Goal: Task Accomplishment & Management: Complete application form

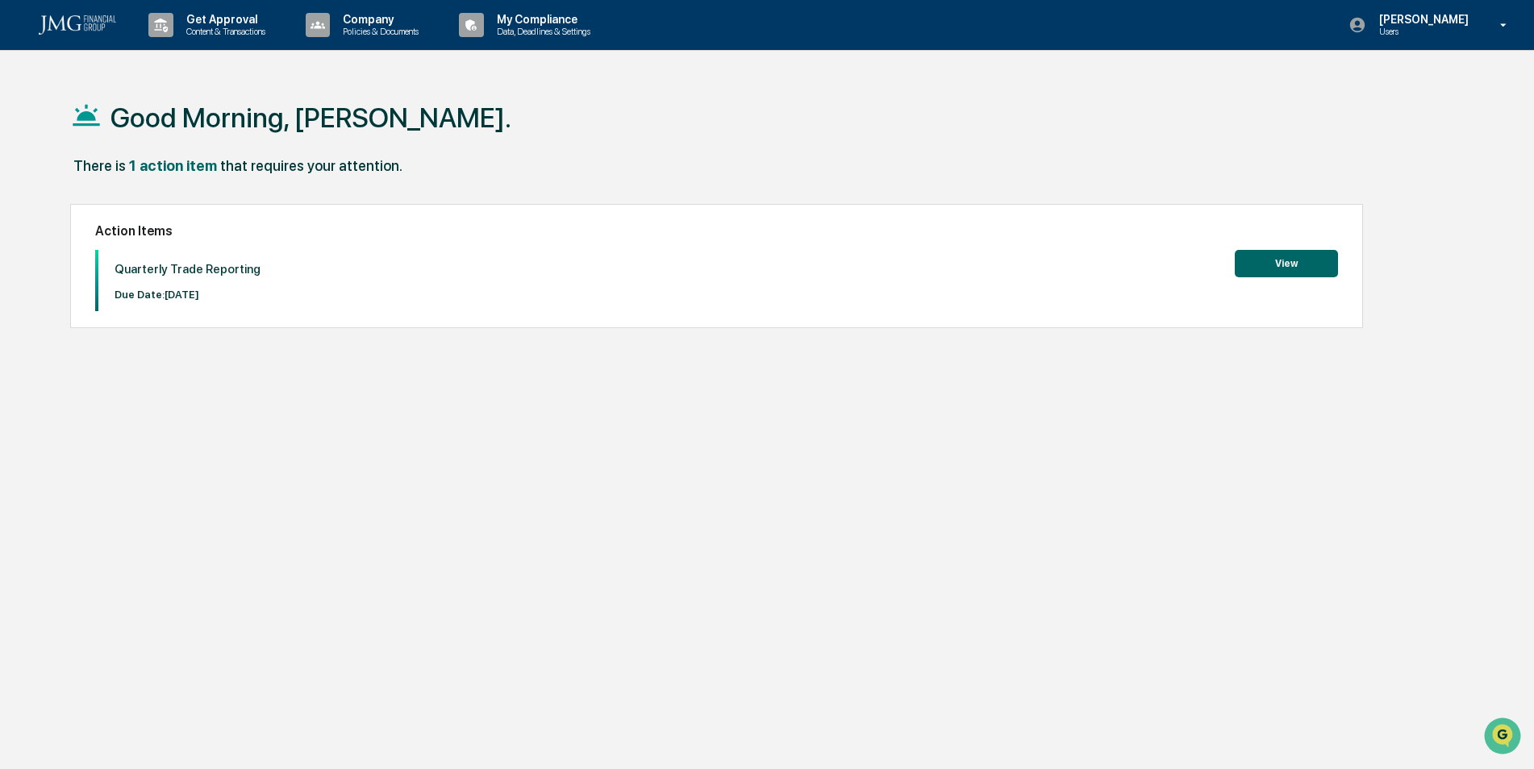
click at [1302, 268] on button "View" at bounding box center [1285, 263] width 103 height 27
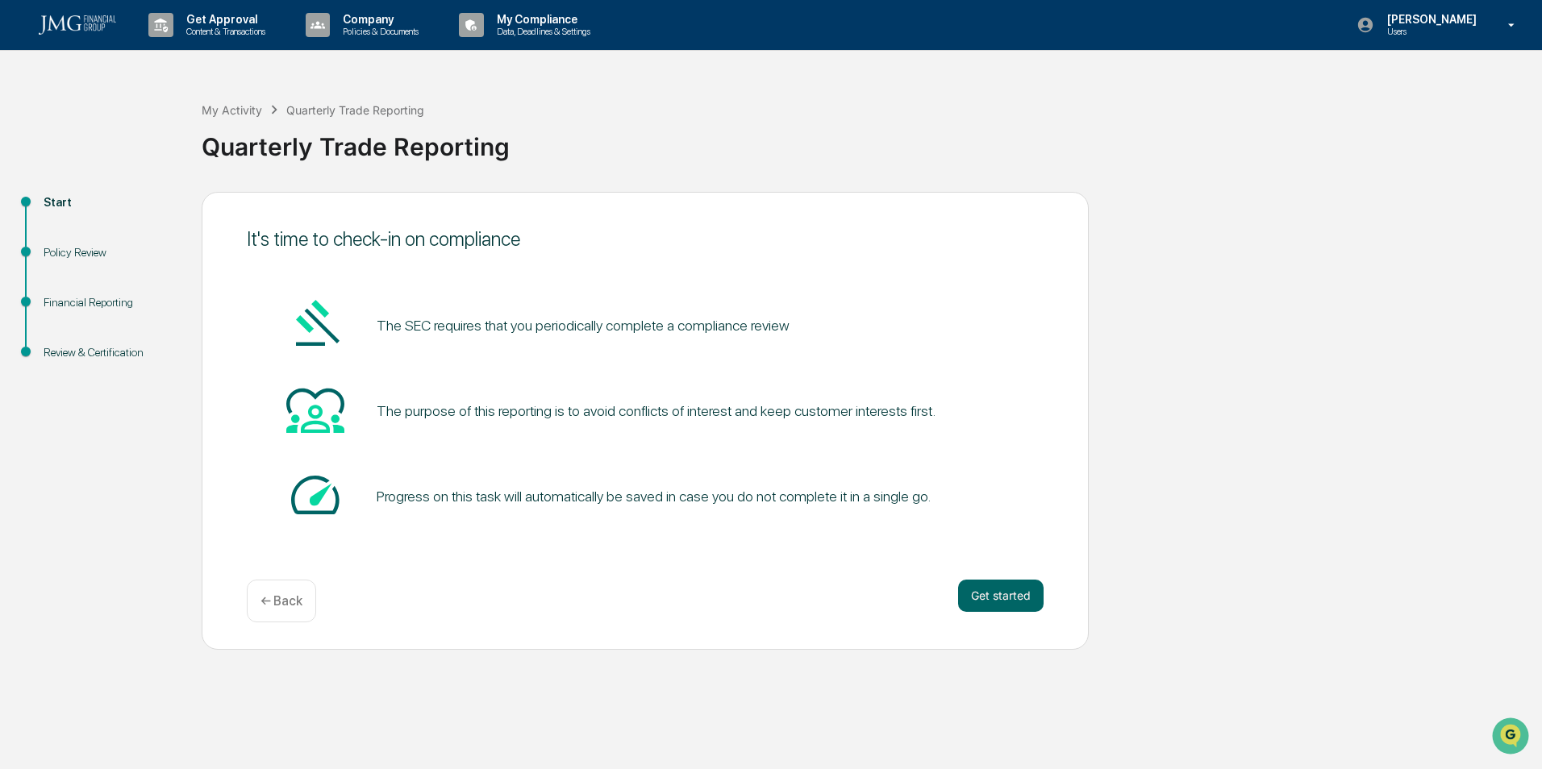
click at [998, 597] on button "Get started" at bounding box center [1000, 596] width 85 height 32
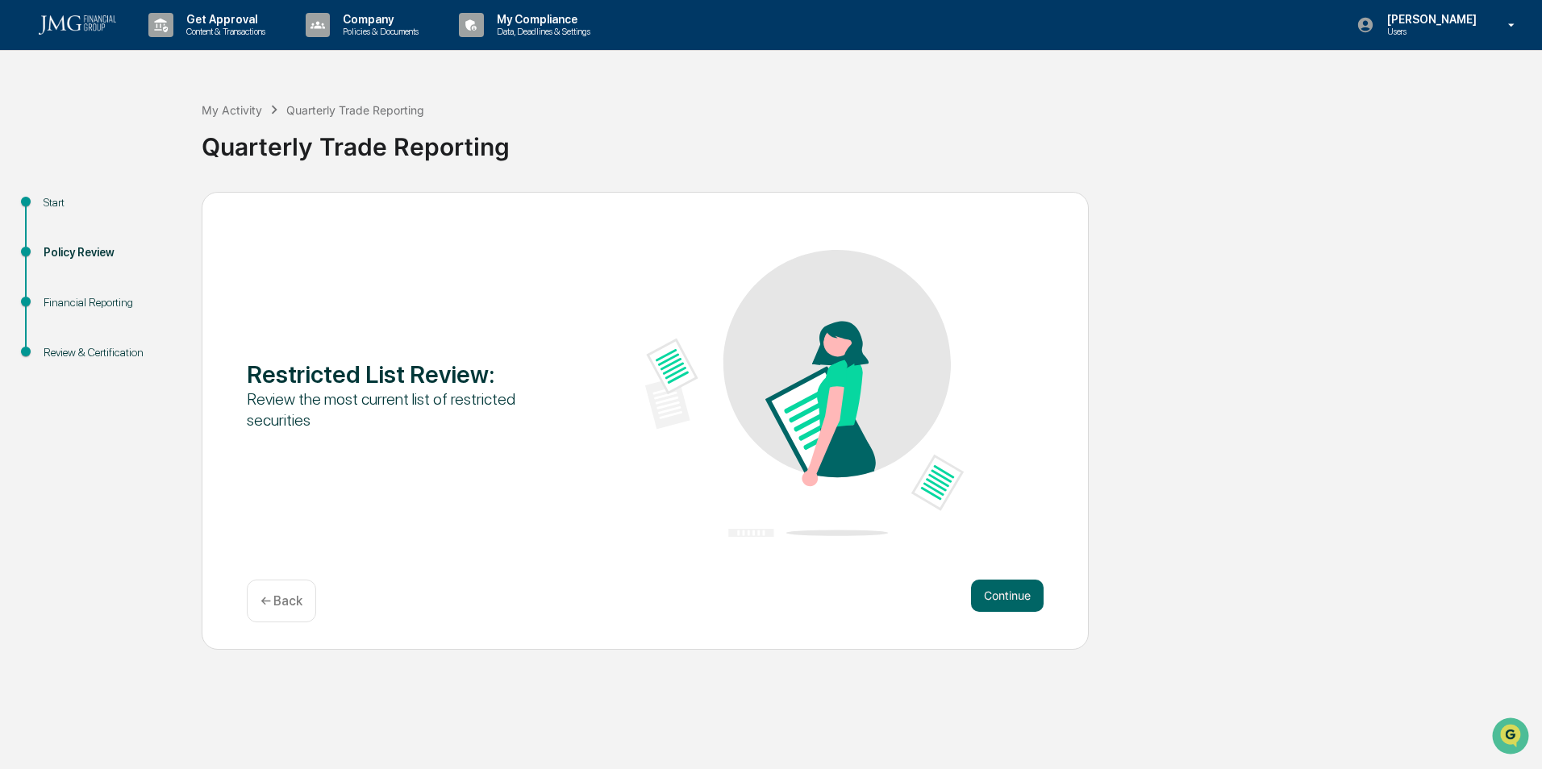
click at [1017, 596] on button "Continue" at bounding box center [1007, 596] width 73 height 32
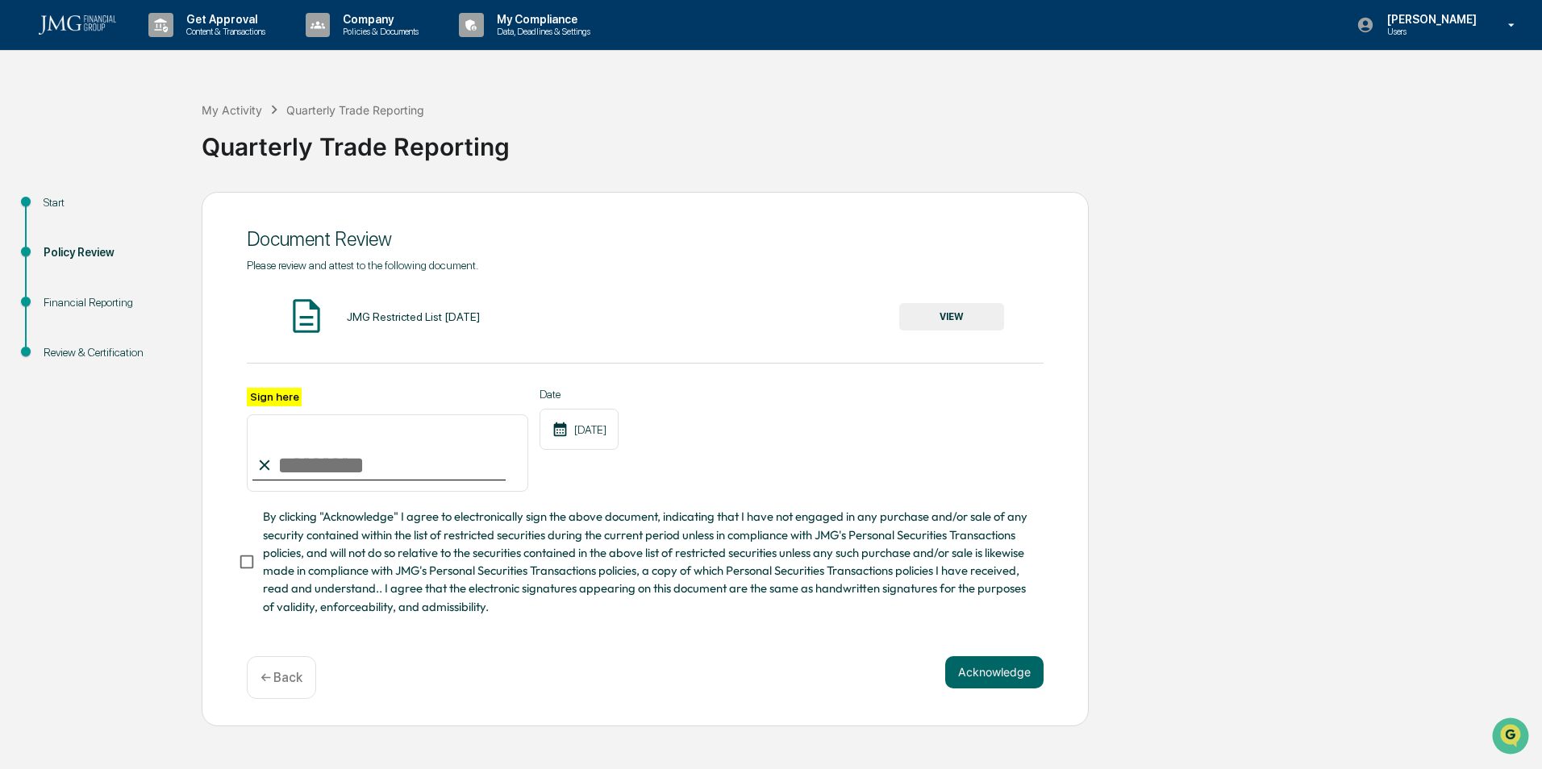
click at [377, 478] on input "Sign here" at bounding box center [387, 452] width 281 height 77
type input "**********"
click at [994, 680] on button "Acknowledge" at bounding box center [994, 672] width 98 height 32
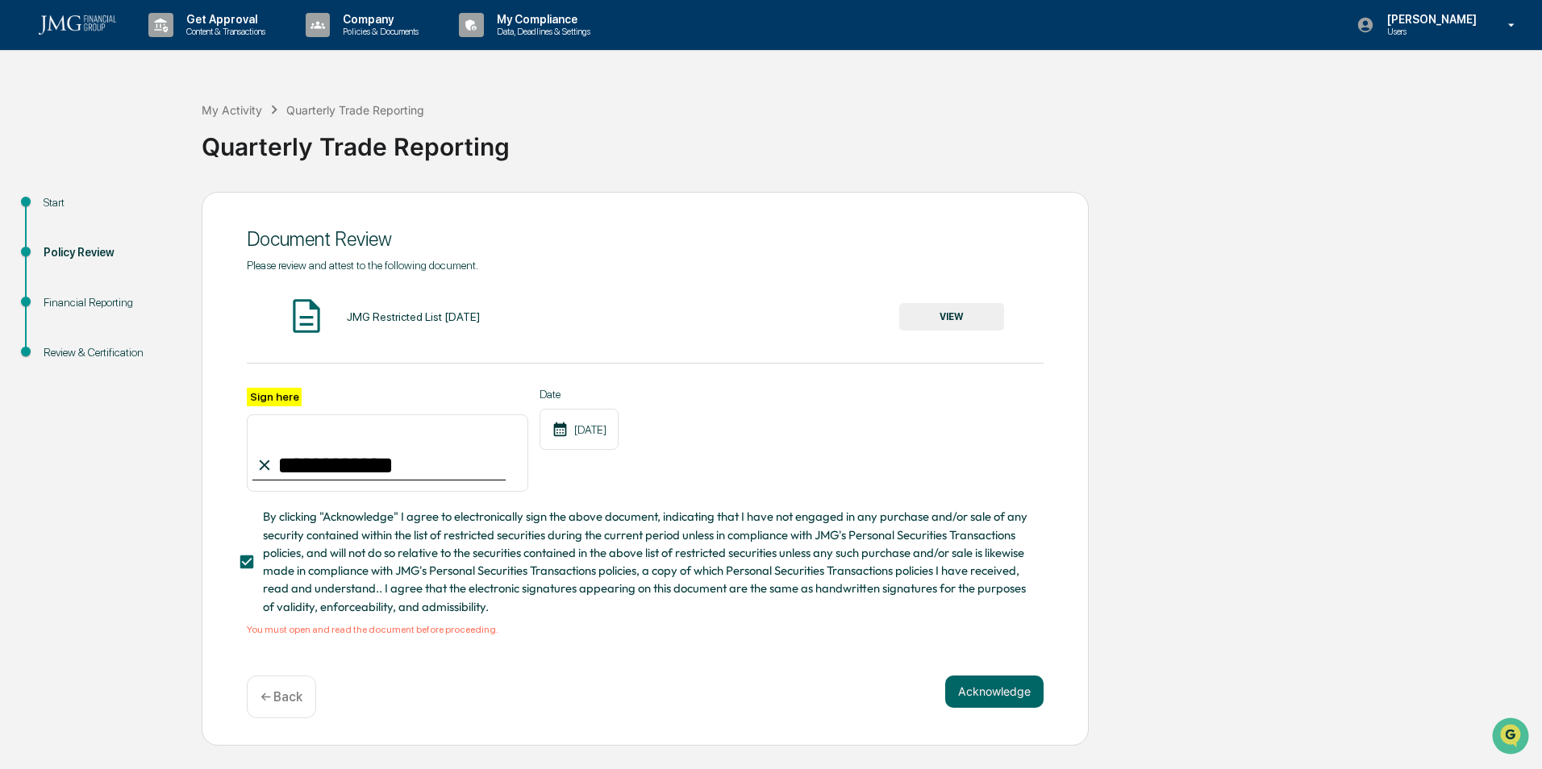
click at [389, 318] on div "JMG Restricted List [DATE]" at bounding box center [413, 316] width 133 height 13
click at [311, 316] on img at bounding box center [306, 316] width 40 height 40
click at [960, 326] on button "VIEW" at bounding box center [951, 316] width 105 height 27
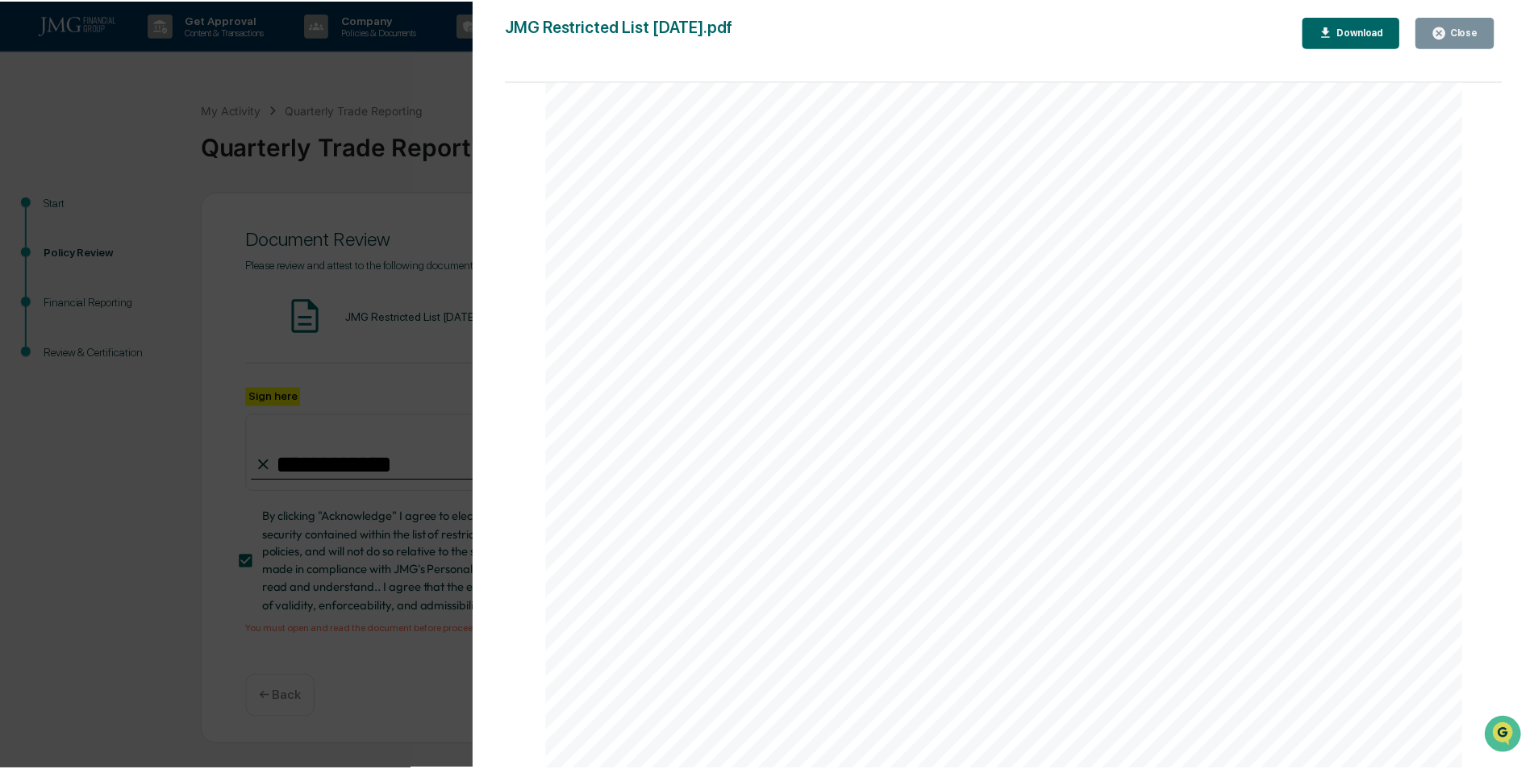
scroll to position [3031, 0]
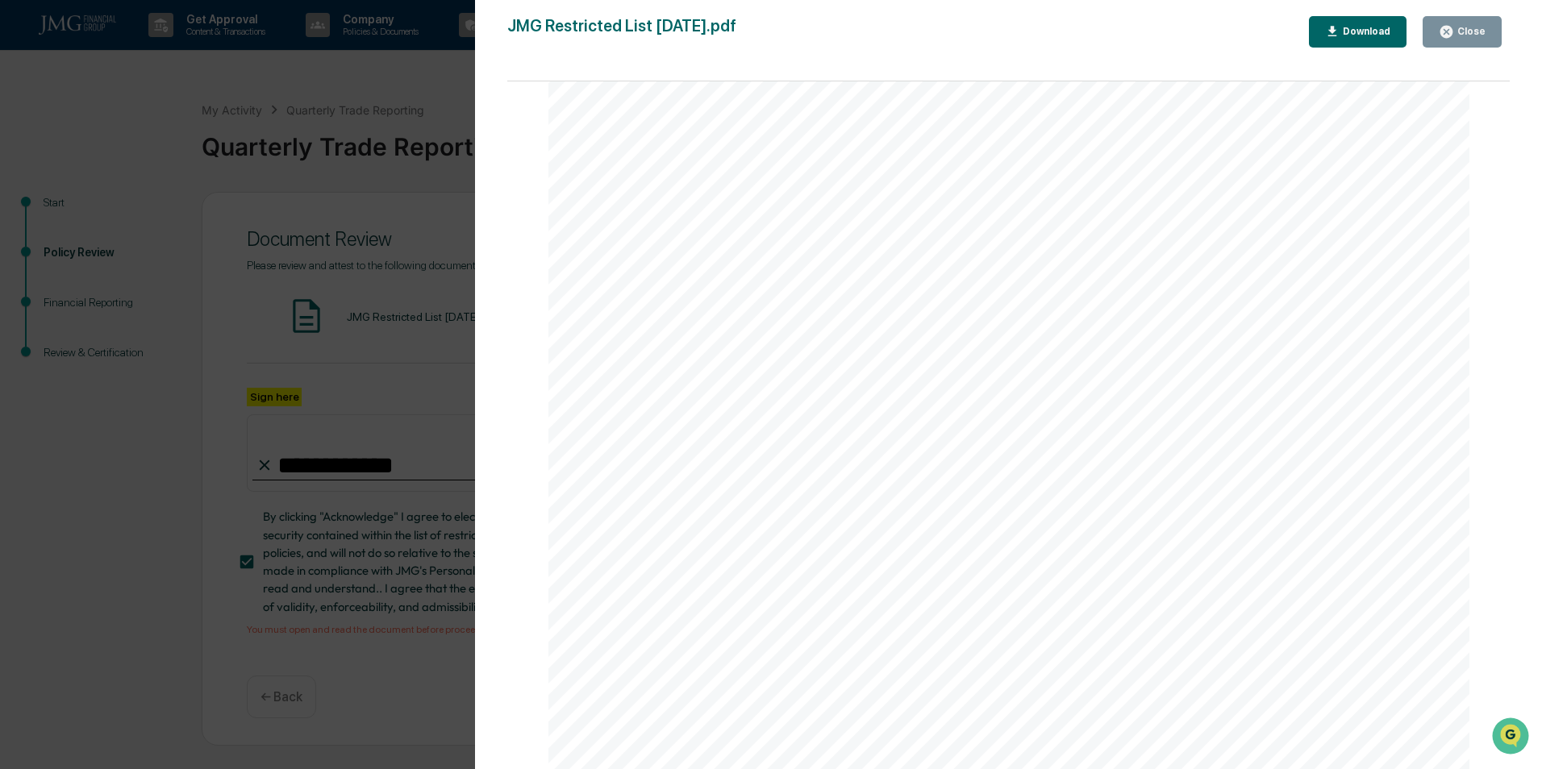
click at [1462, 33] on div "Close" at bounding box center [1469, 31] width 31 height 11
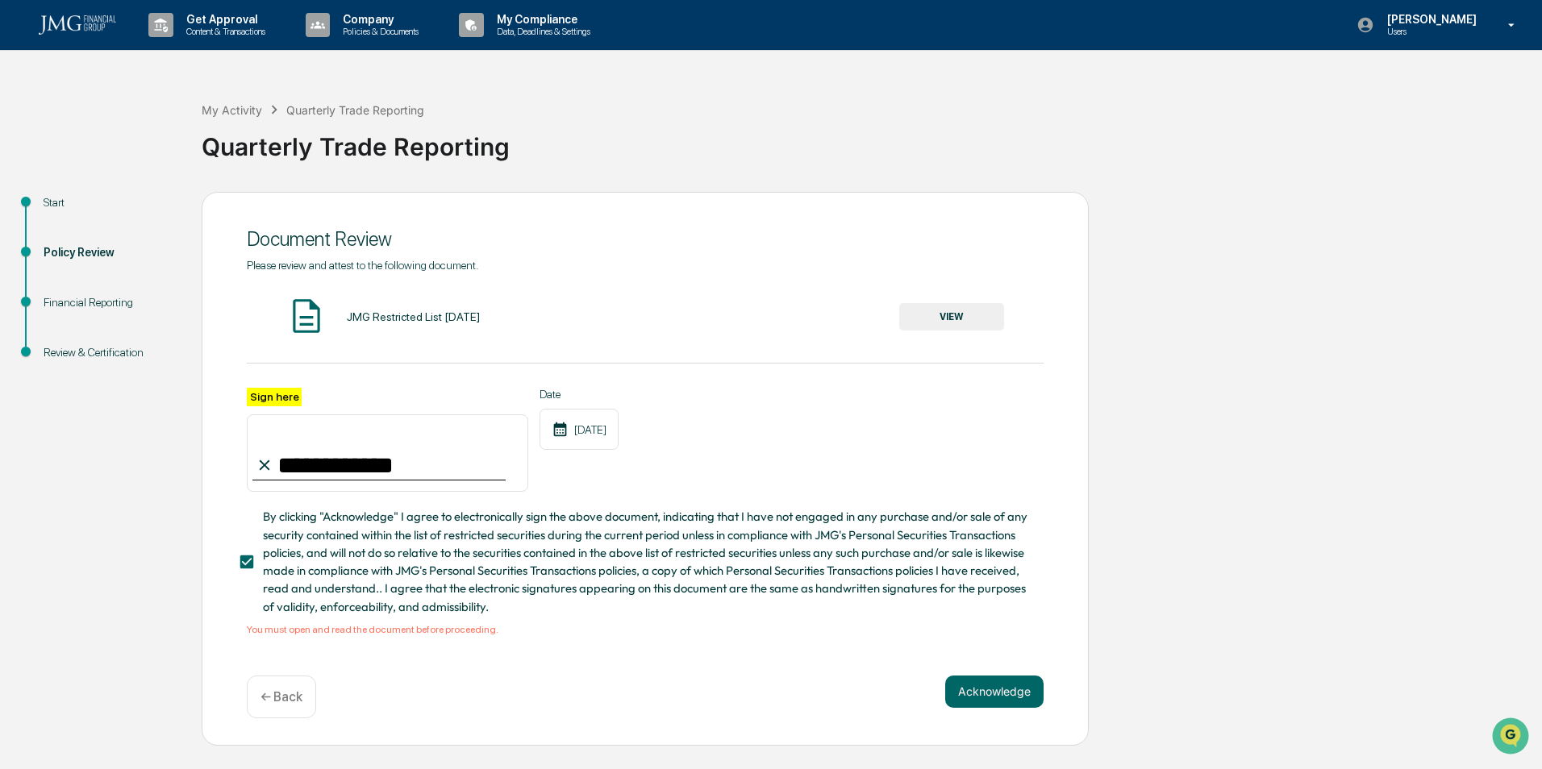
click at [1001, 705] on button "Acknowledge" at bounding box center [994, 692] width 98 height 32
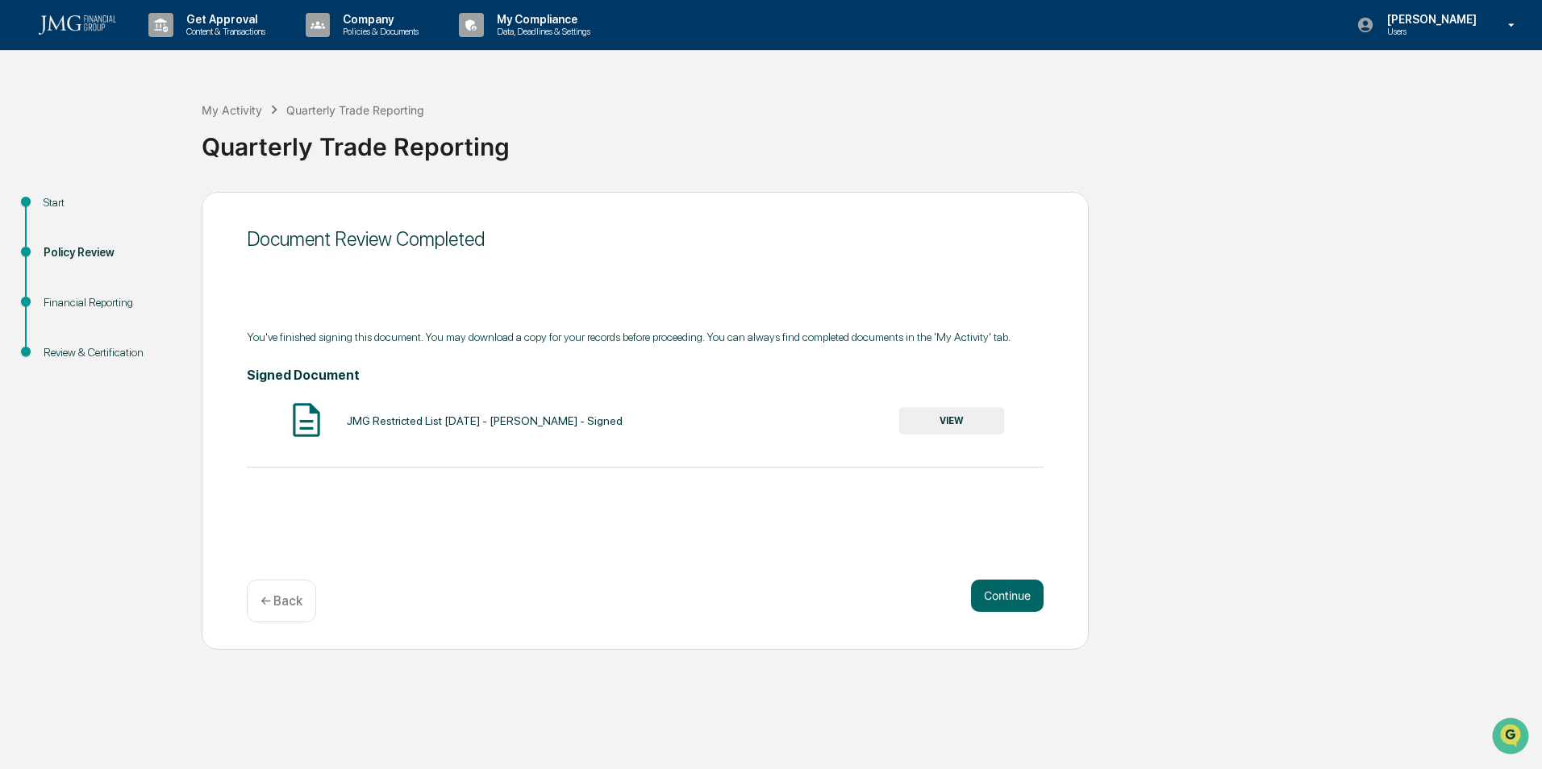
click at [1006, 600] on button "Continue" at bounding box center [1007, 596] width 73 height 32
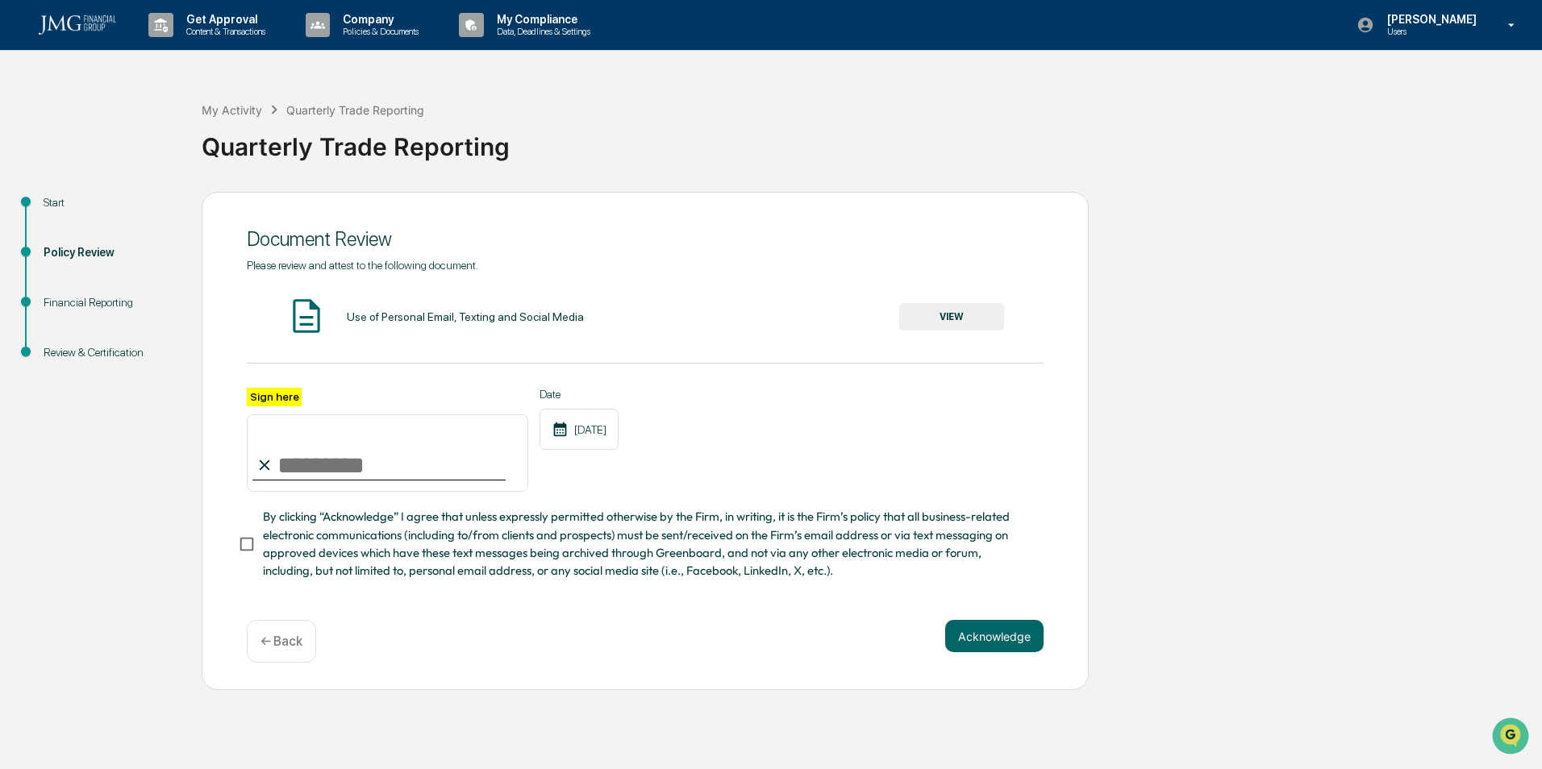
click at [948, 326] on button "VIEW" at bounding box center [951, 316] width 105 height 27
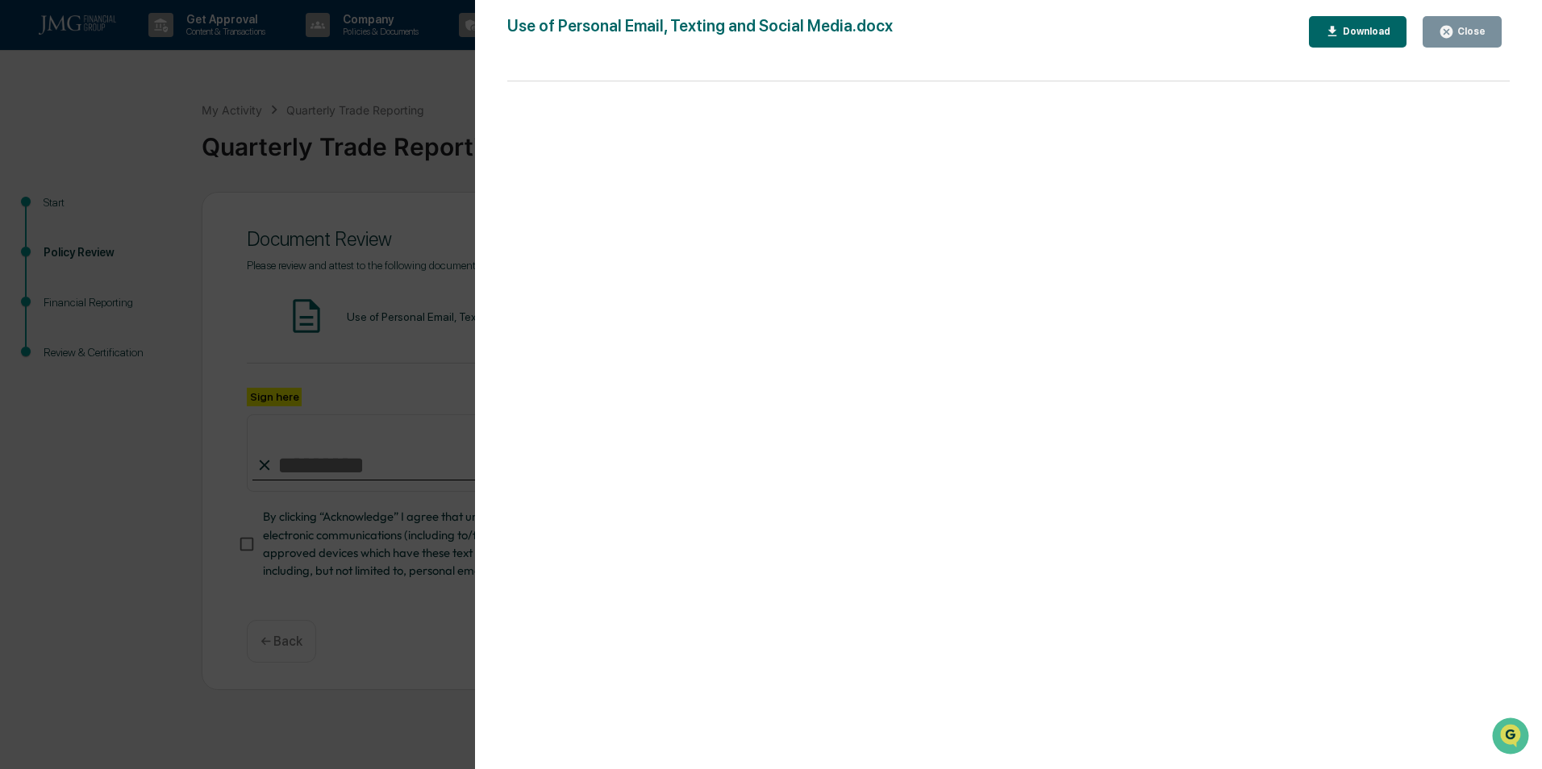
click at [1476, 35] on div "Close" at bounding box center [1469, 31] width 31 height 11
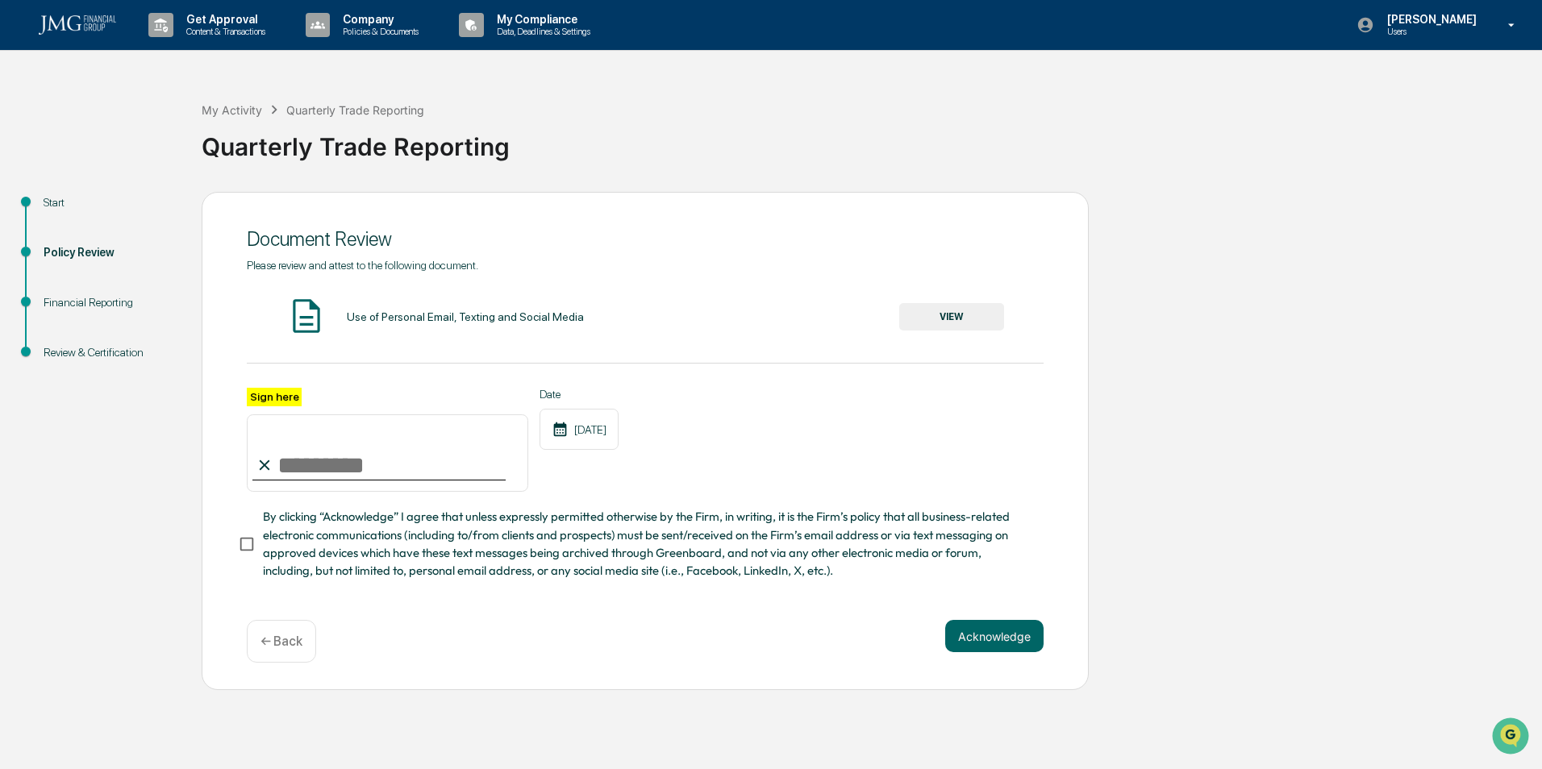
drag, startPoint x: 343, startPoint y: 474, endPoint x: 368, endPoint y: 464, distance: 27.8
click at [347, 474] on input "Sign here" at bounding box center [387, 452] width 281 height 77
type input "*"
type input "**********"
click at [974, 645] on button "Acknowledge" at bounding box center [994, 636] width 98 height 32
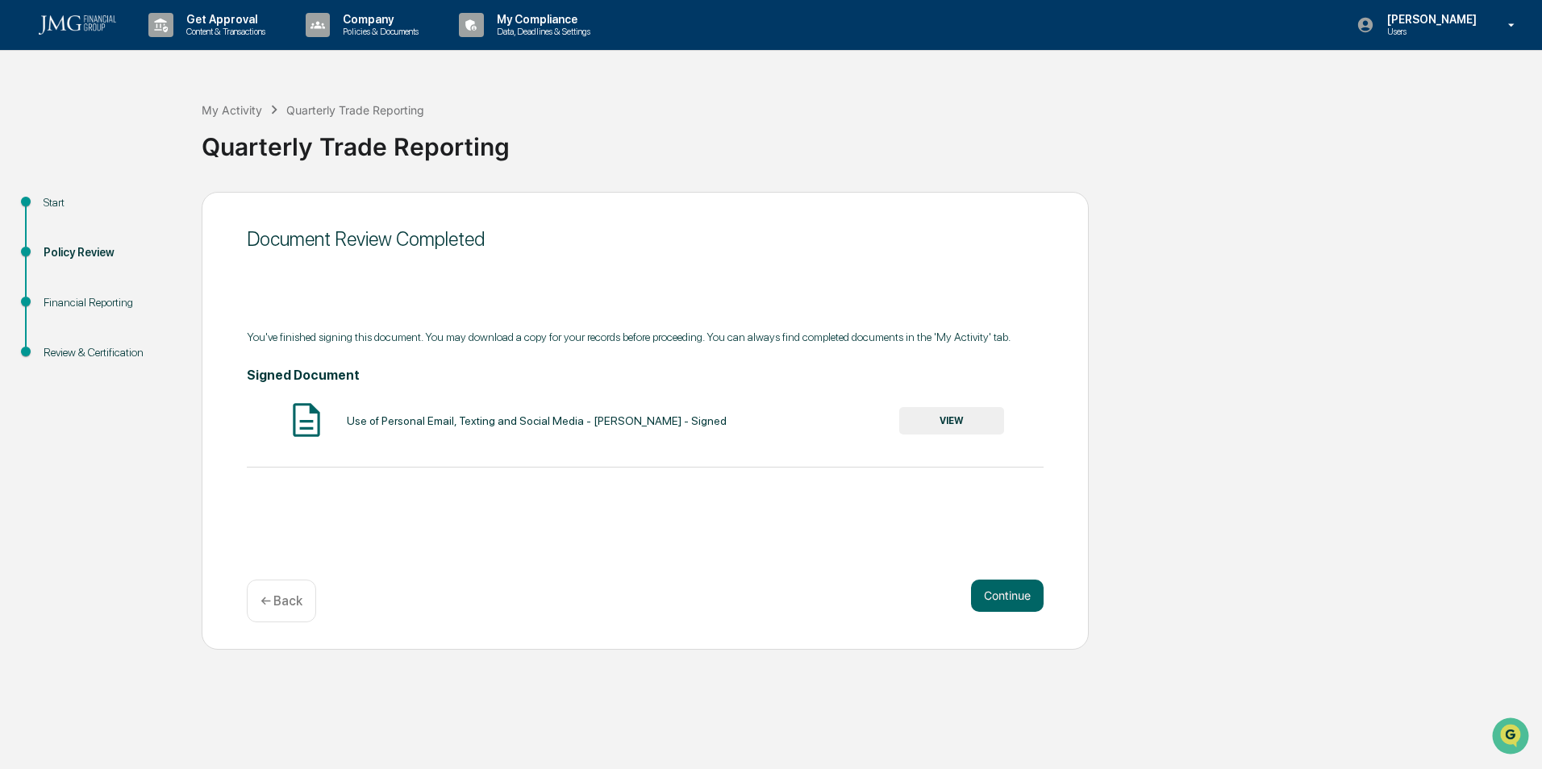
click at [1006, 600] on button "Continue" at bounding box center [1007, 596] width 73 height 32
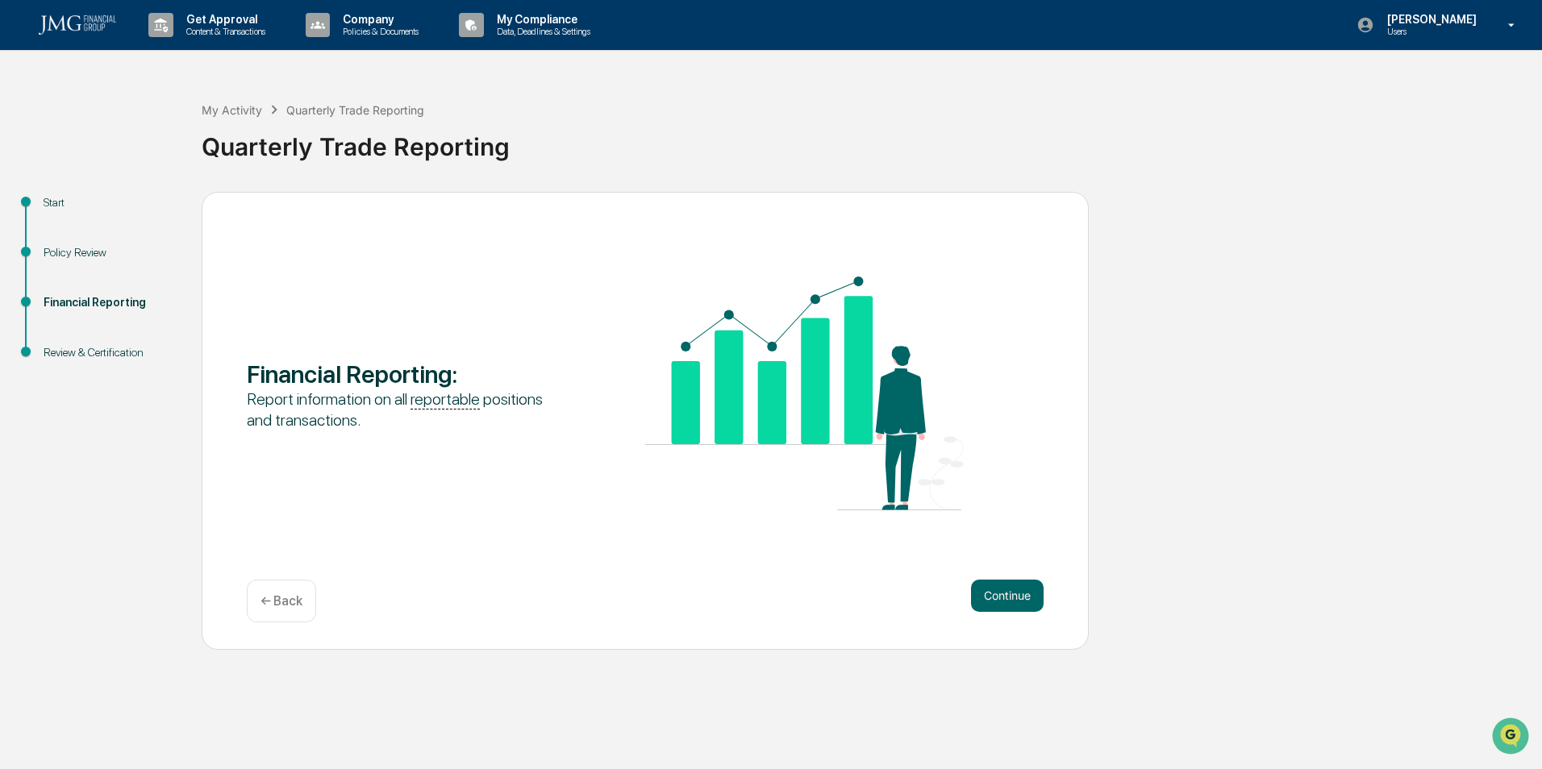
click at [1030, 595] on button "Continue" at bounding box center [1007, 596] width 73 height 32
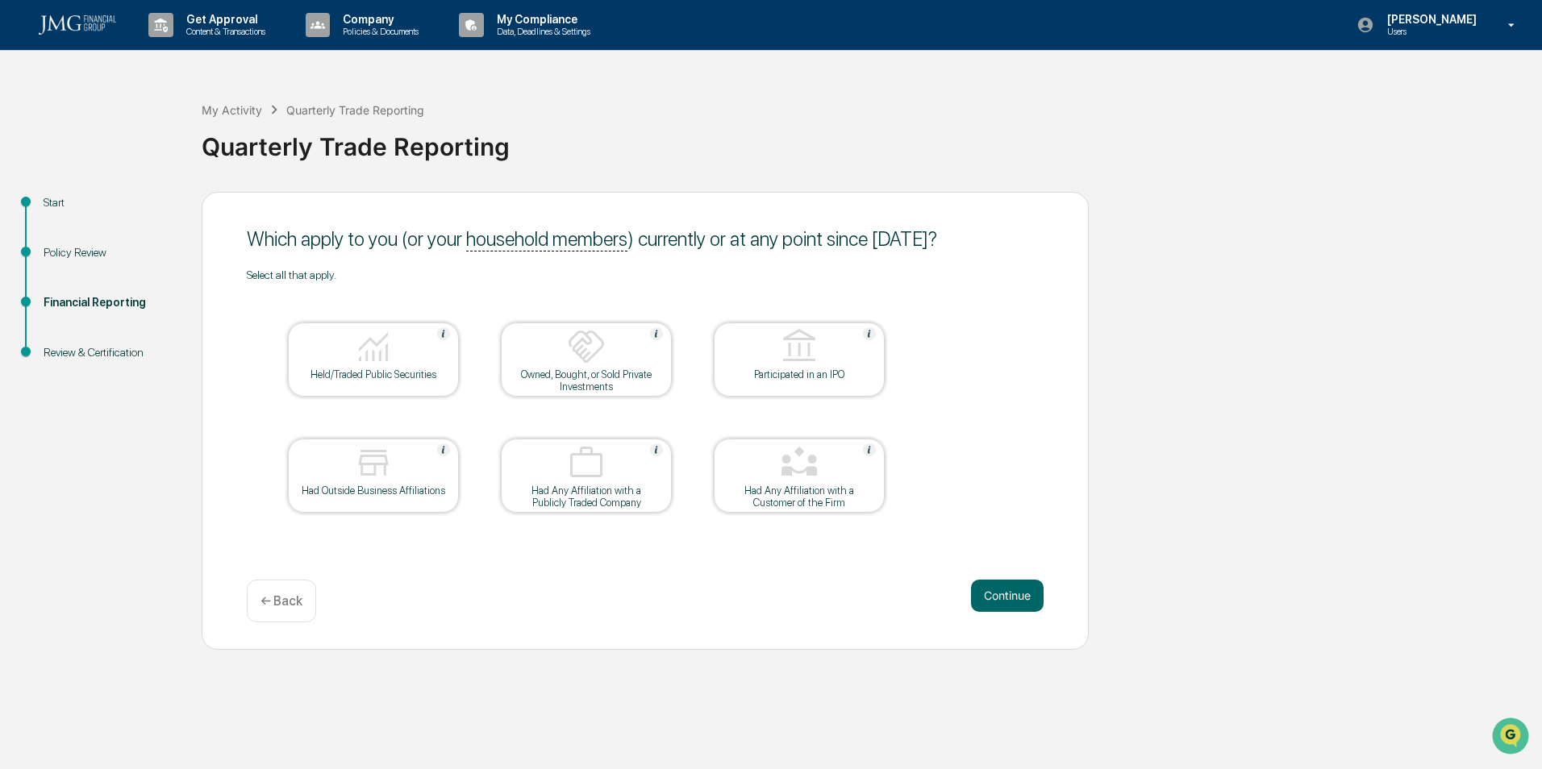
click at [369, 360] on img at bounding box center [373, 346] width 39 height 39
click at [1008, 596] on button "Continue" at bounding box center [1007, 596] width 73 height 32
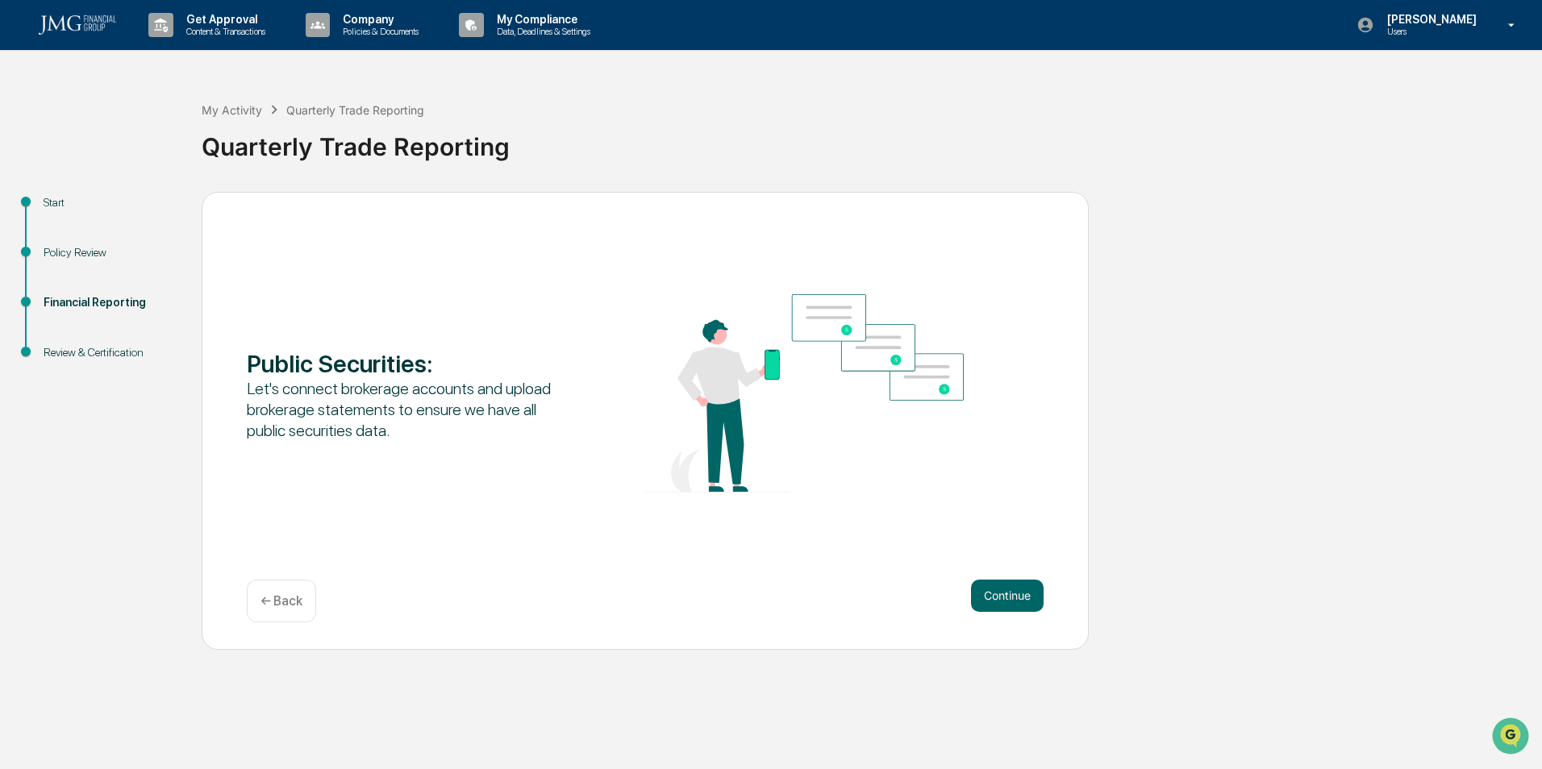
click at [1002, 601] on button "Continue" at bounding box center [1007, 596] width 73 height 32
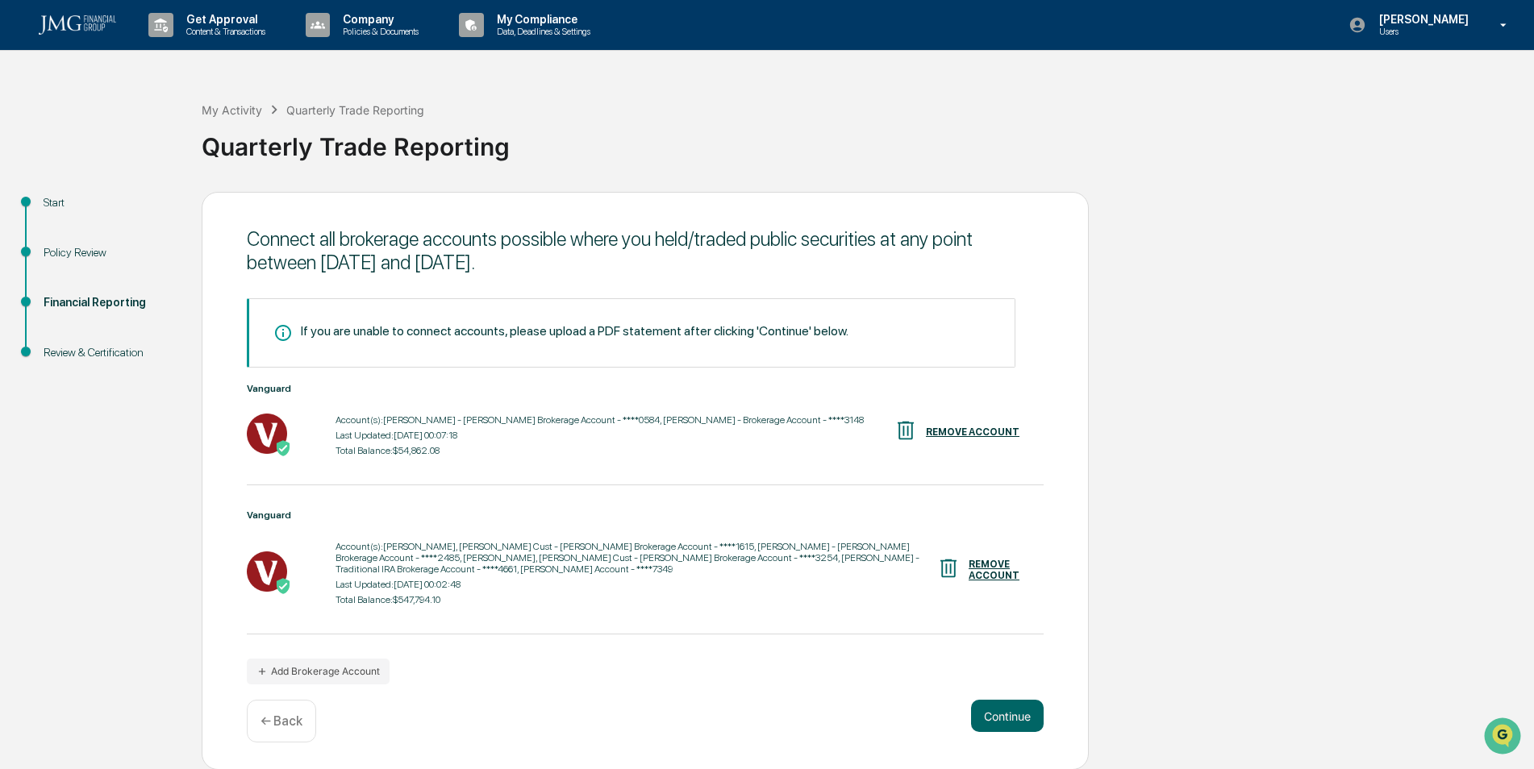
click at [1011, 711] on button "Continue" at bounding box center [1007, 716] width 73 height 32
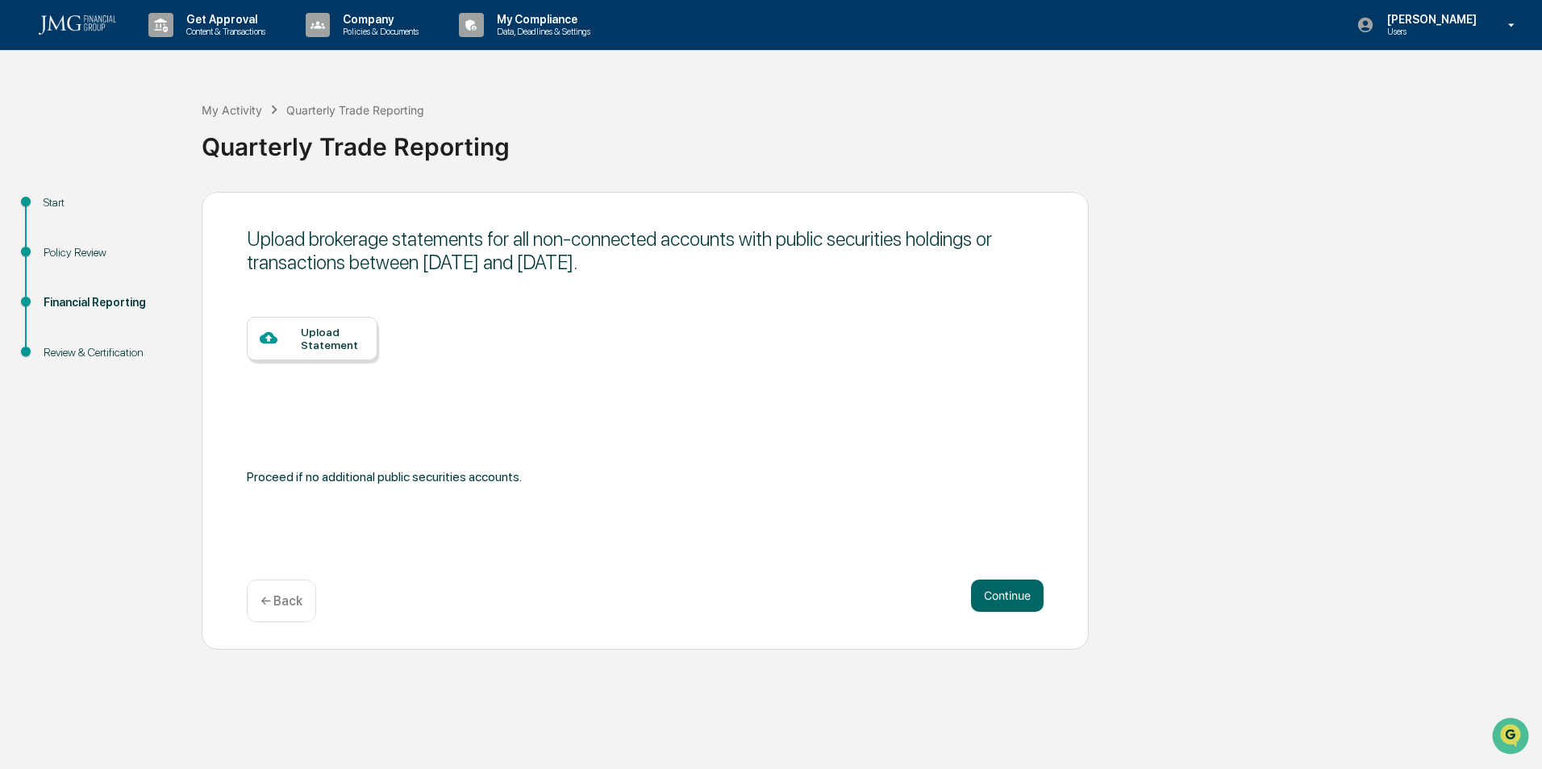
click at [1009, 601] on button "Continue" at bounding box center [1007, 596] width 73 height 32
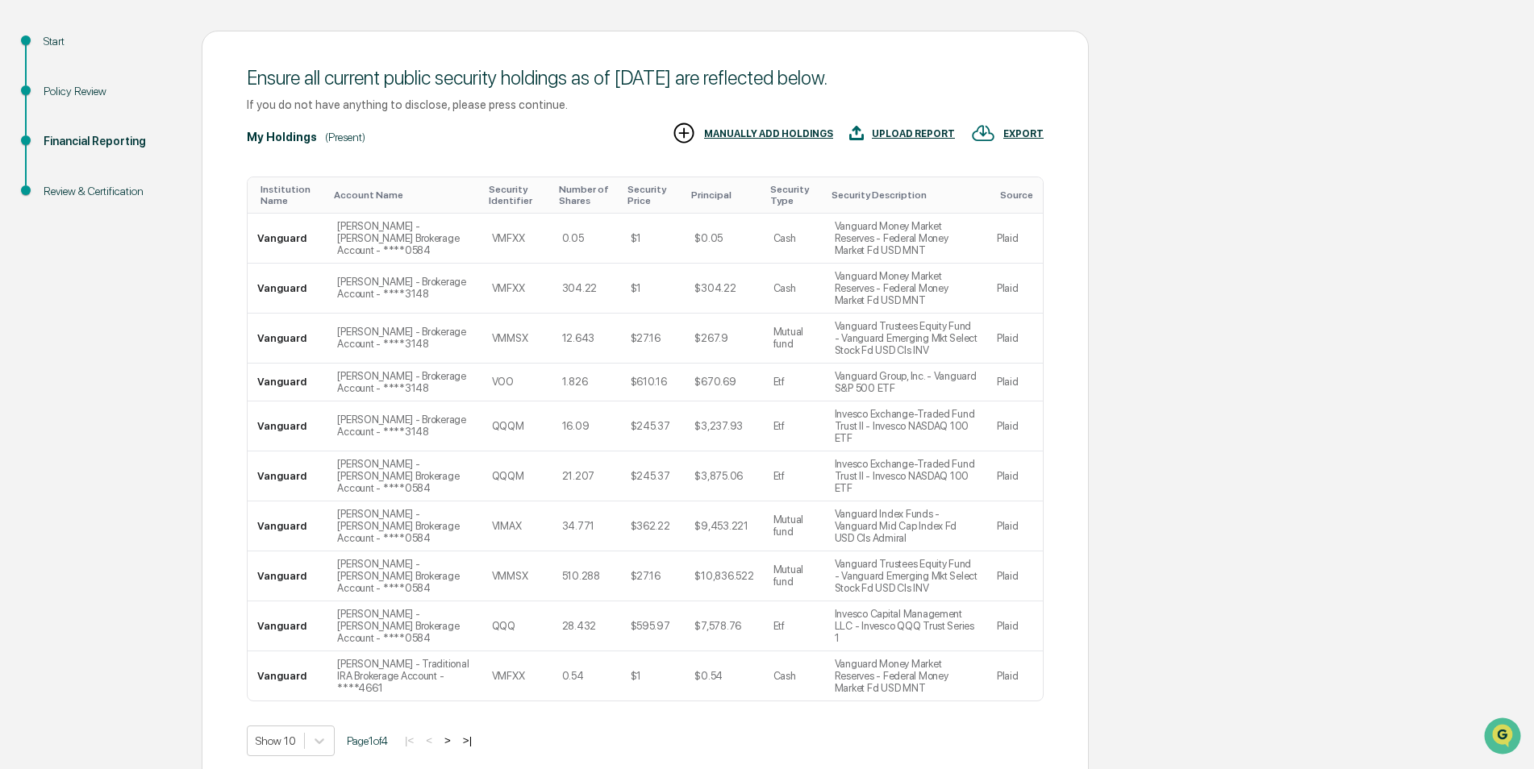
scroll to position [210, 0]
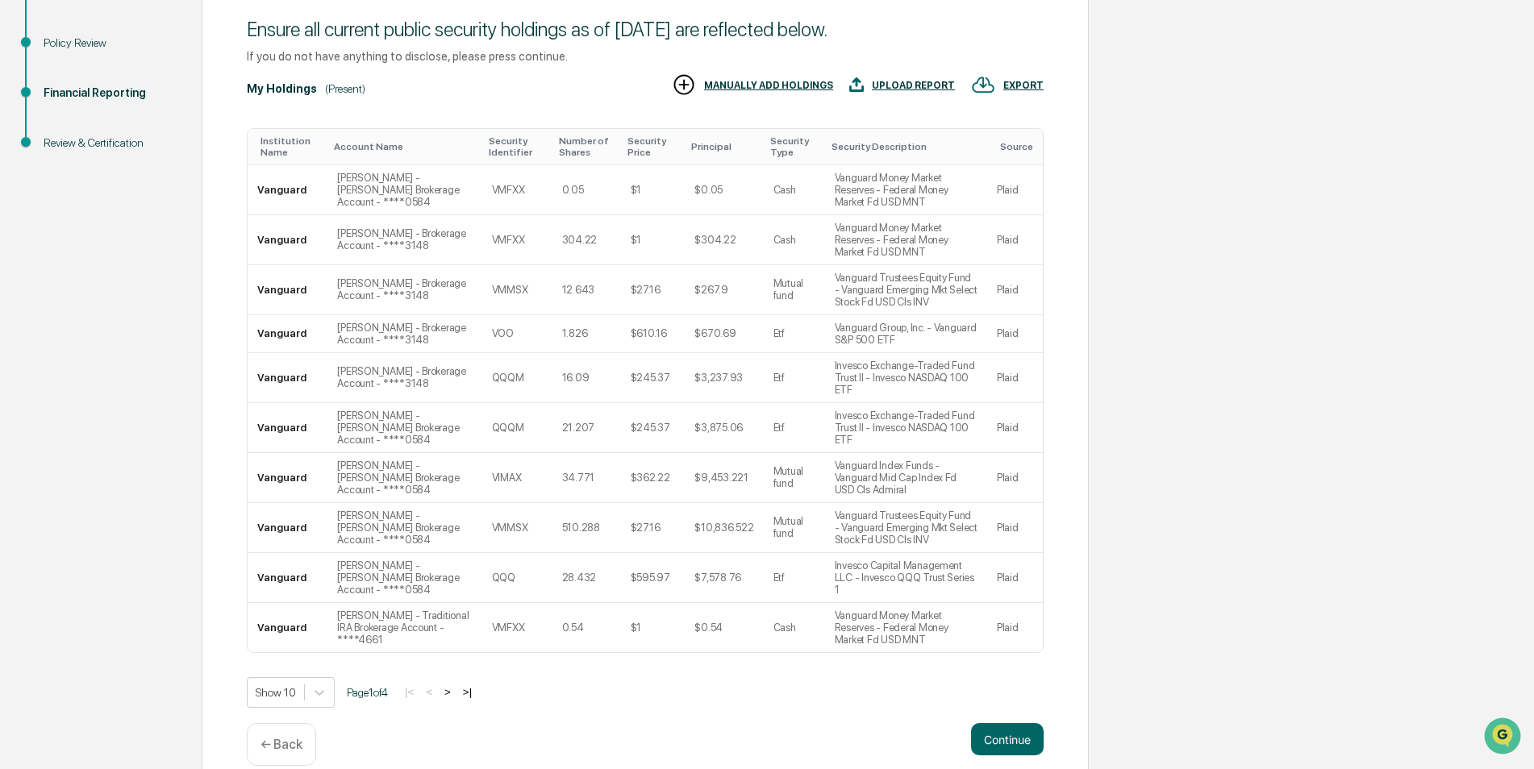
click at [321, 675] on body "Get Approval Content & Transactions Company Policies & Documents My Compliance …" at bounding box center [767, 291] width 1534 height 1003
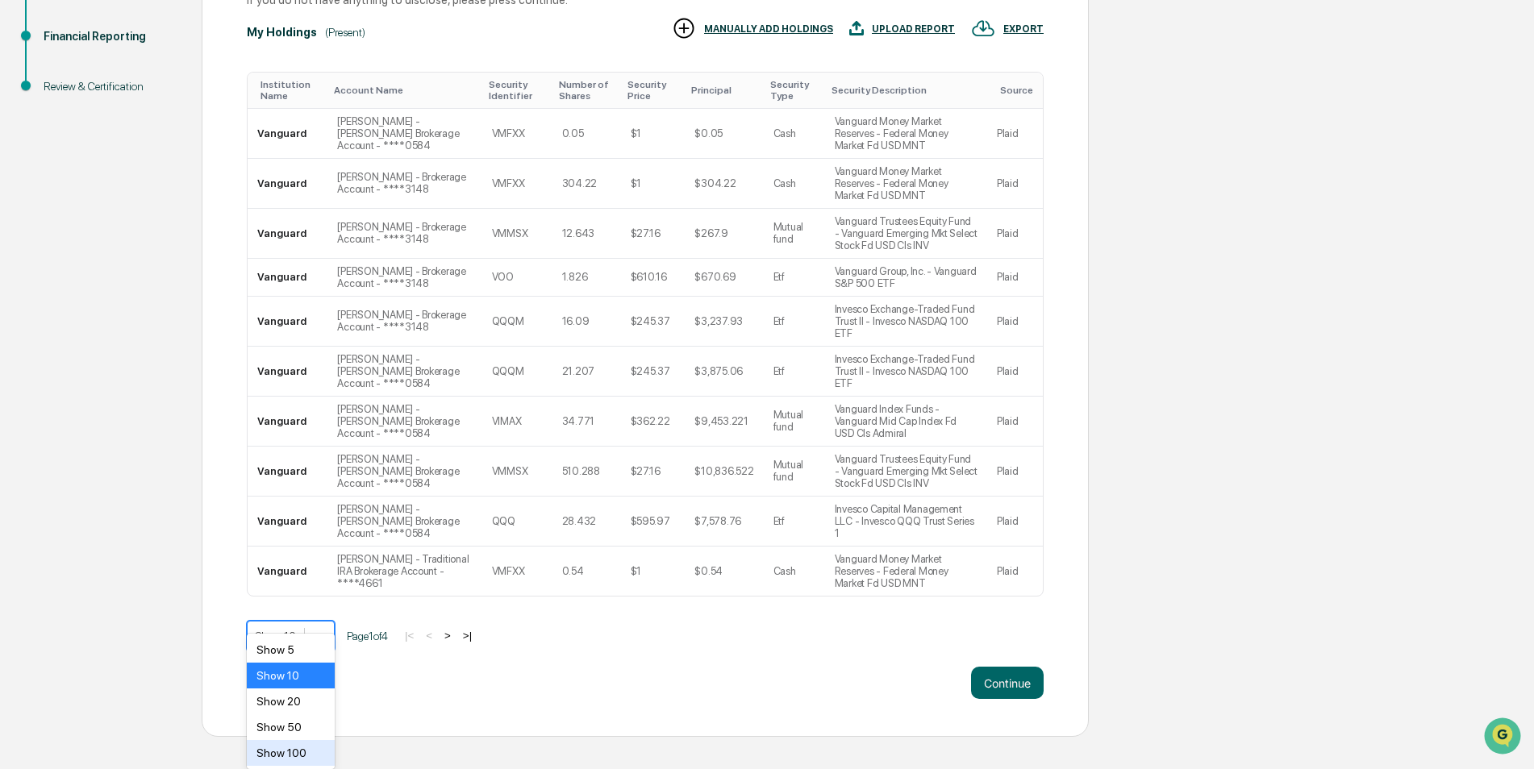
click at [292, 751] on div "Show 100" at bounding box center [291, 753] width 88 height 26
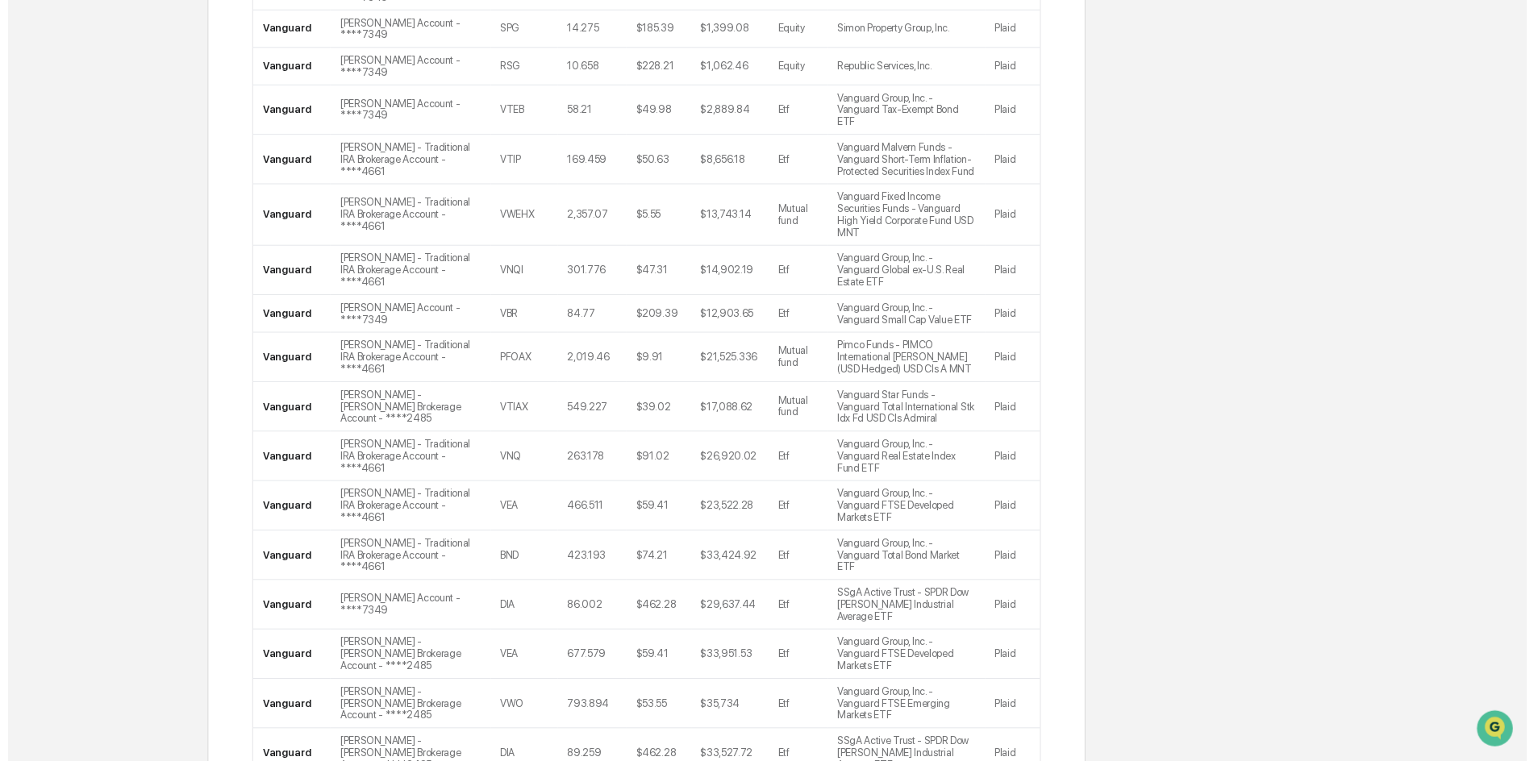
scroll to position [1392, 0]
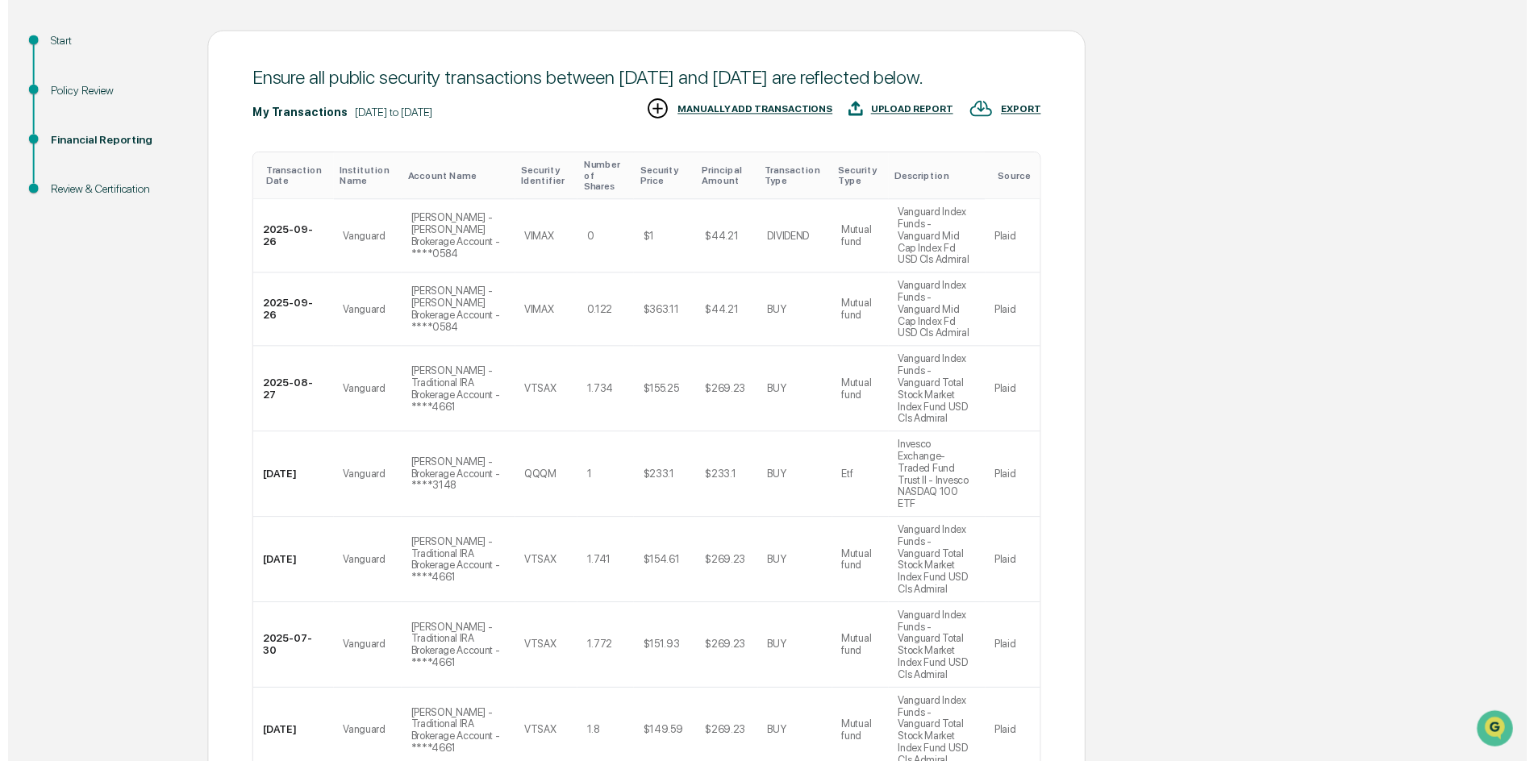
scroll to position [318, 0]
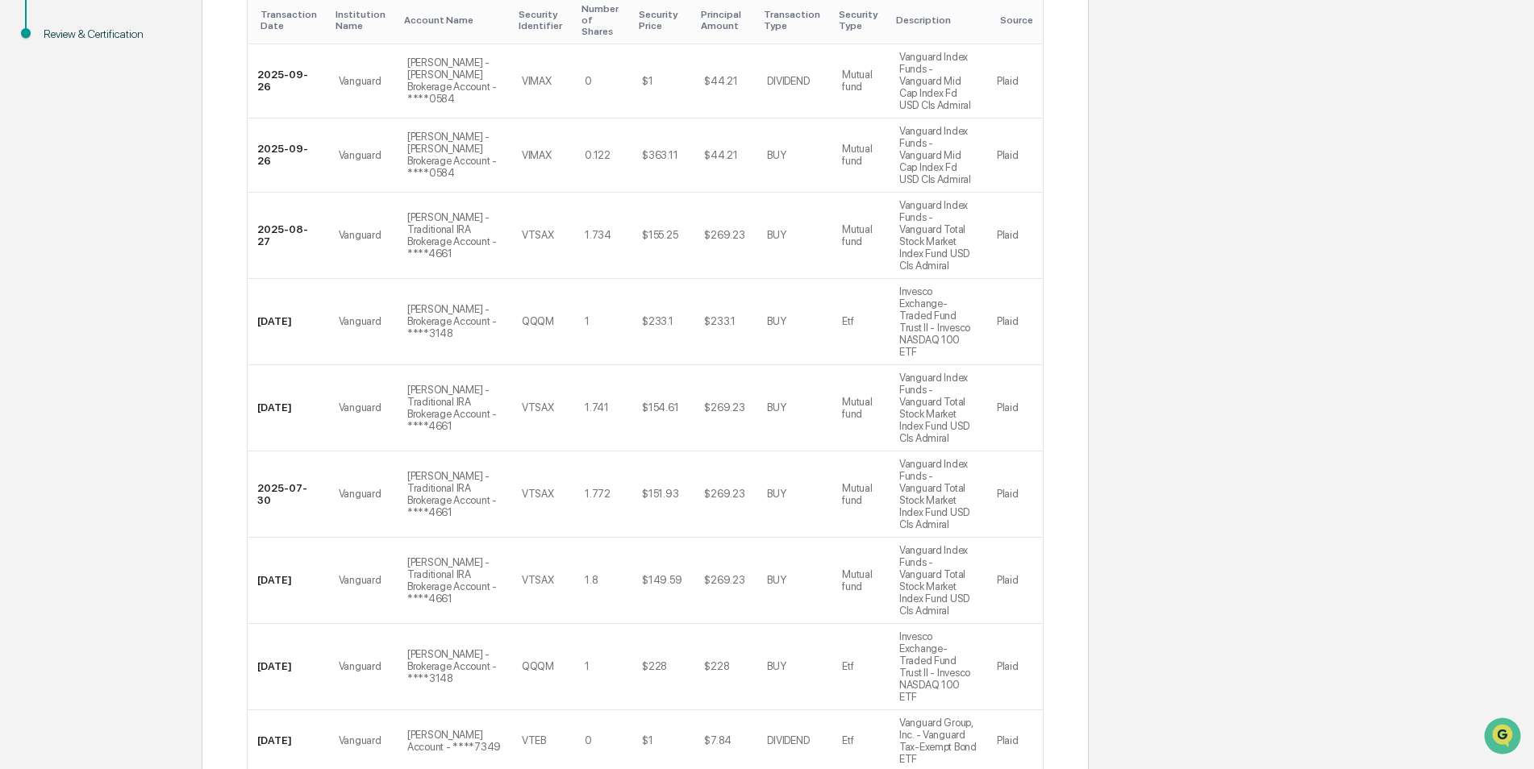
drag, startPoint x: 1023, startPoint y: 717, endPoint x: 1090, endPoint y: 695, distance: 70.4
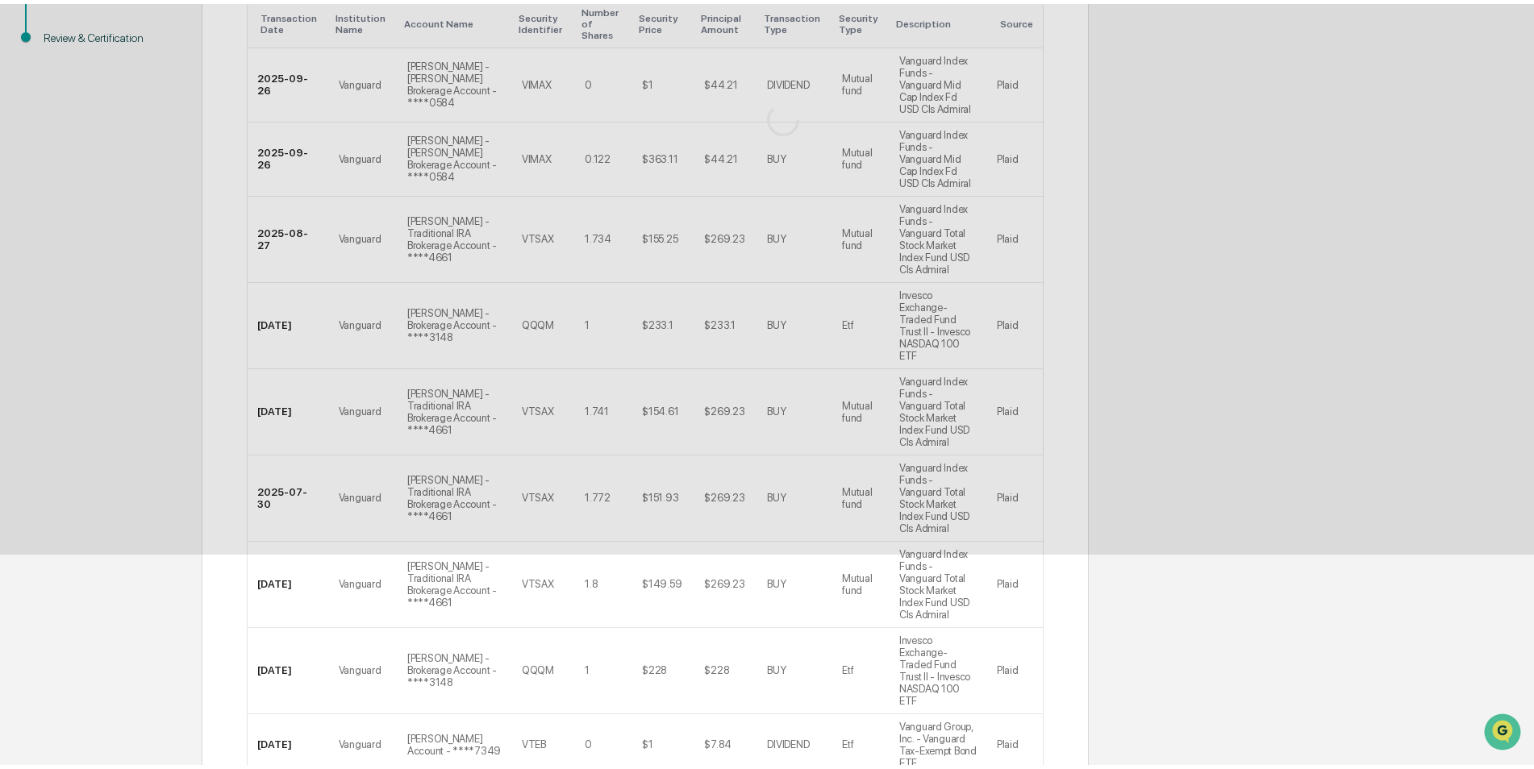
scroll to position [0, 0]
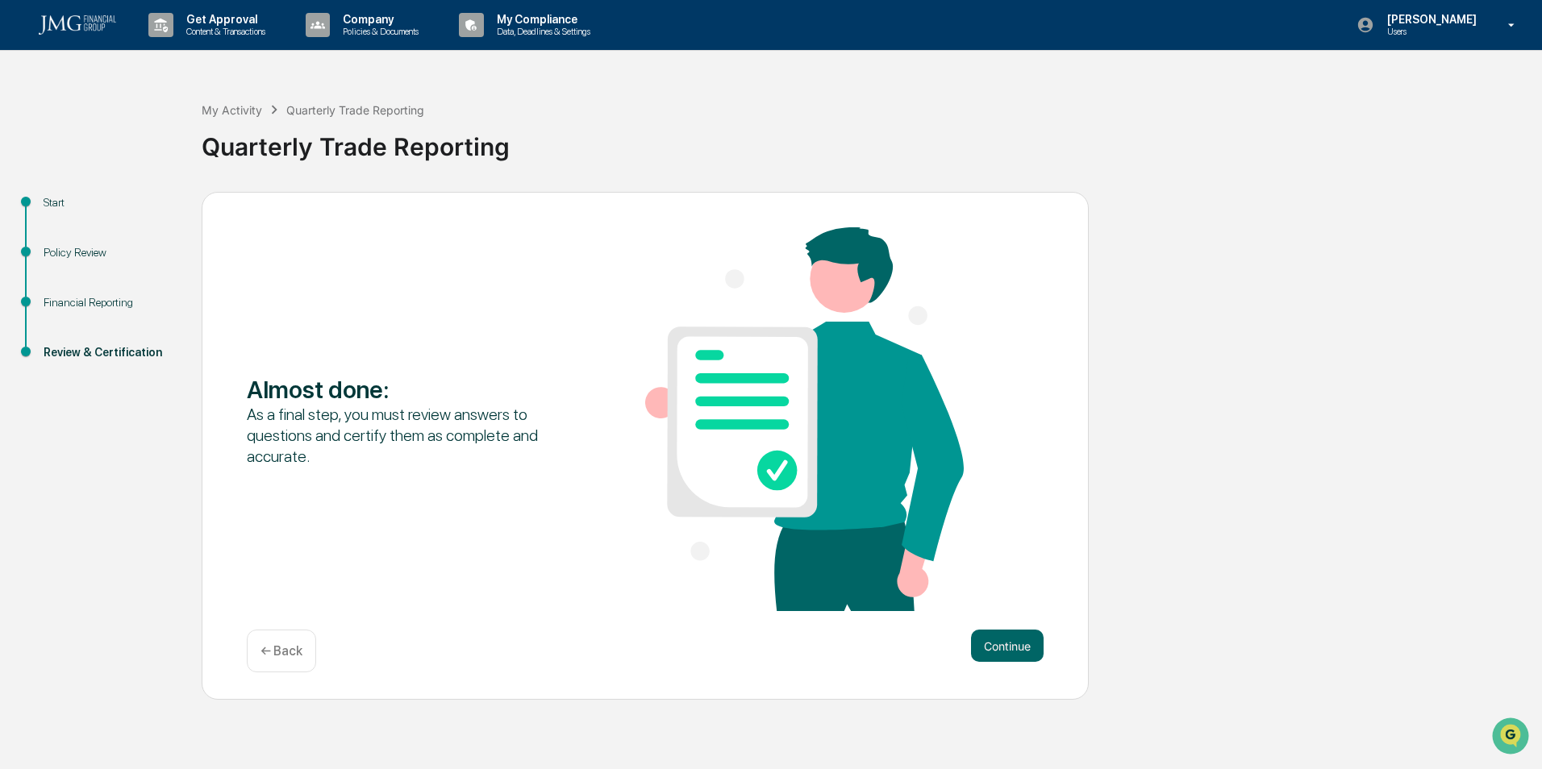
click at [1016, 648] on button "Continue" at bounding box center [1007, 646] width 73 height 32
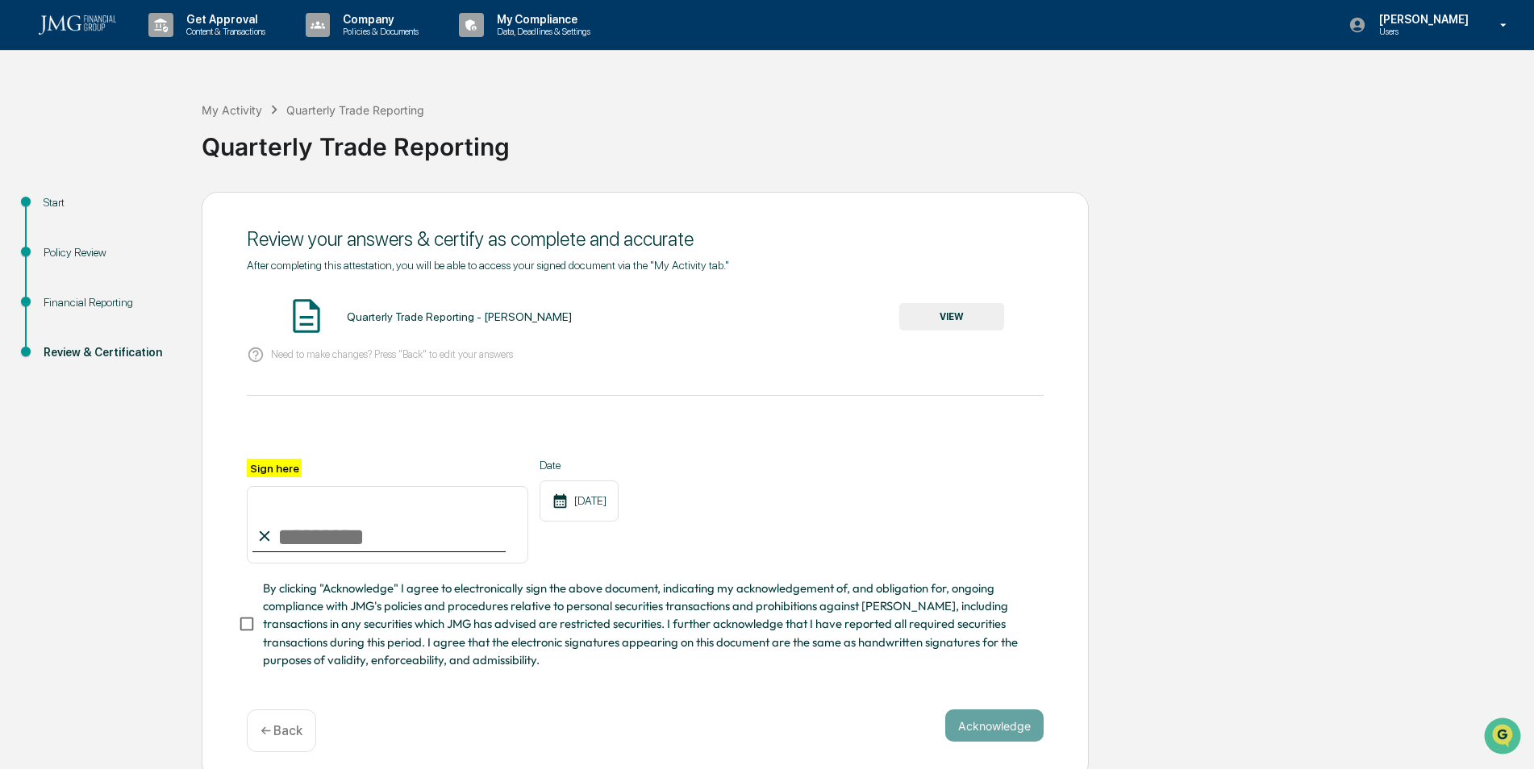
click at [398, 318] on div "Quarterly Trade Reporting - [PERSON_NAME]" at bounding box center [459, 316] width 225 height 13
click at [963, 317] on button "VIEW" at bounding box center [951, 316] width 105 height 27
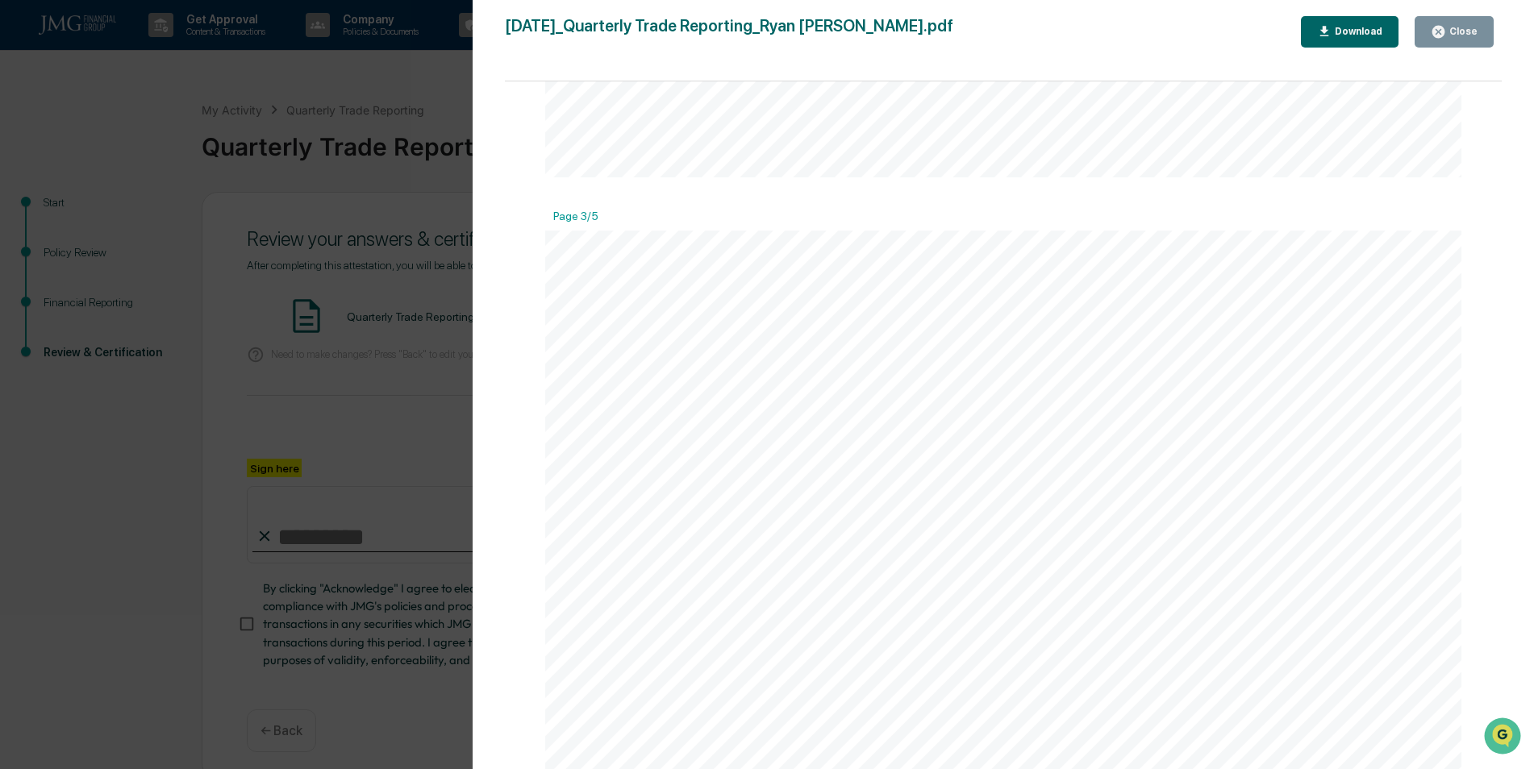
scroll to position [42, 0]
click at [1450, 42] on button "Close" at bounding box center [1453, 31] width 79 height 31
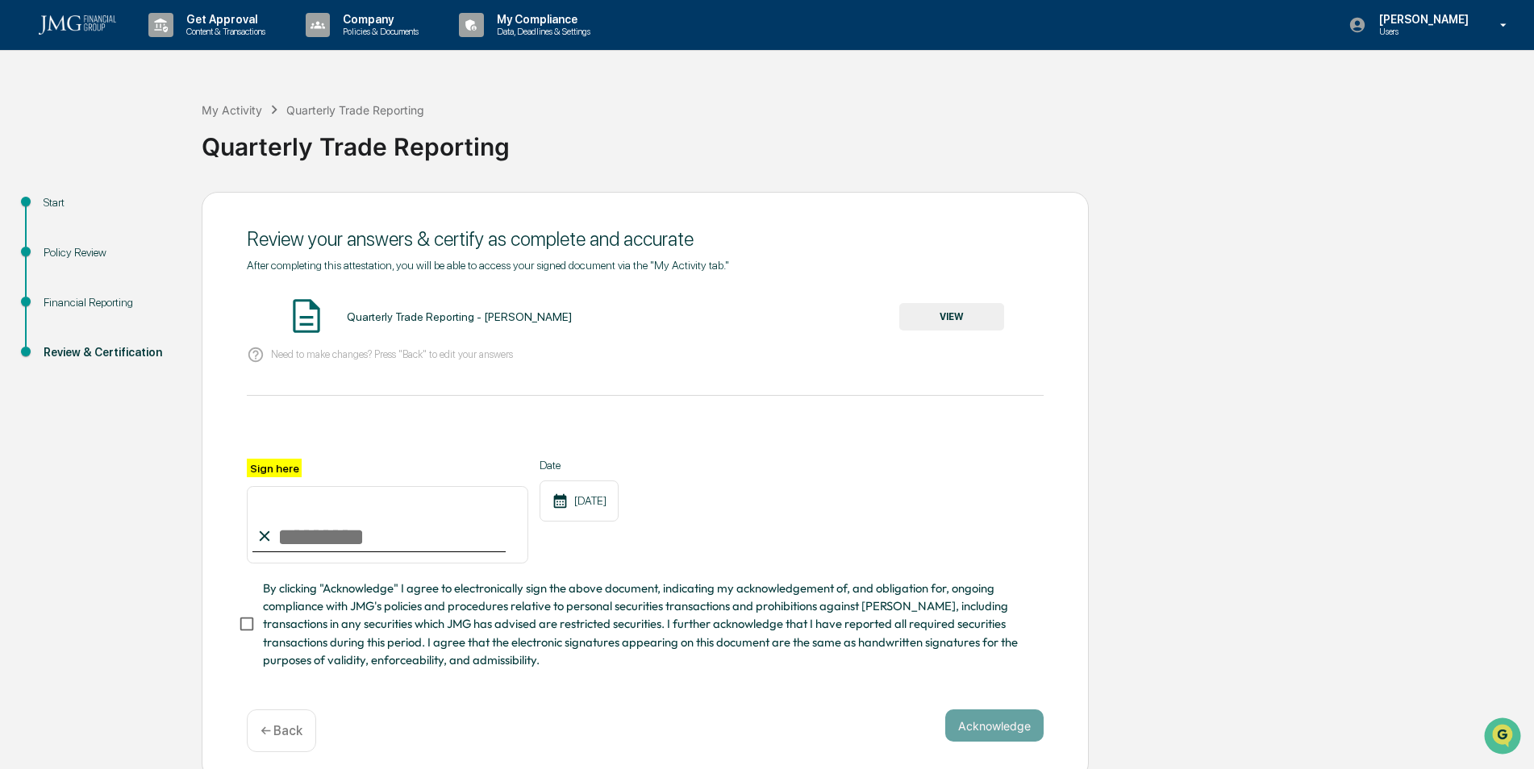
click at [372, 545] on input "Sign here" at bounding box center [387, 524] width 281 height 77
type input "**********"
click at [1002, 728] on button "Acknowledge" at bounding box center [994, 726] width 98 height 32
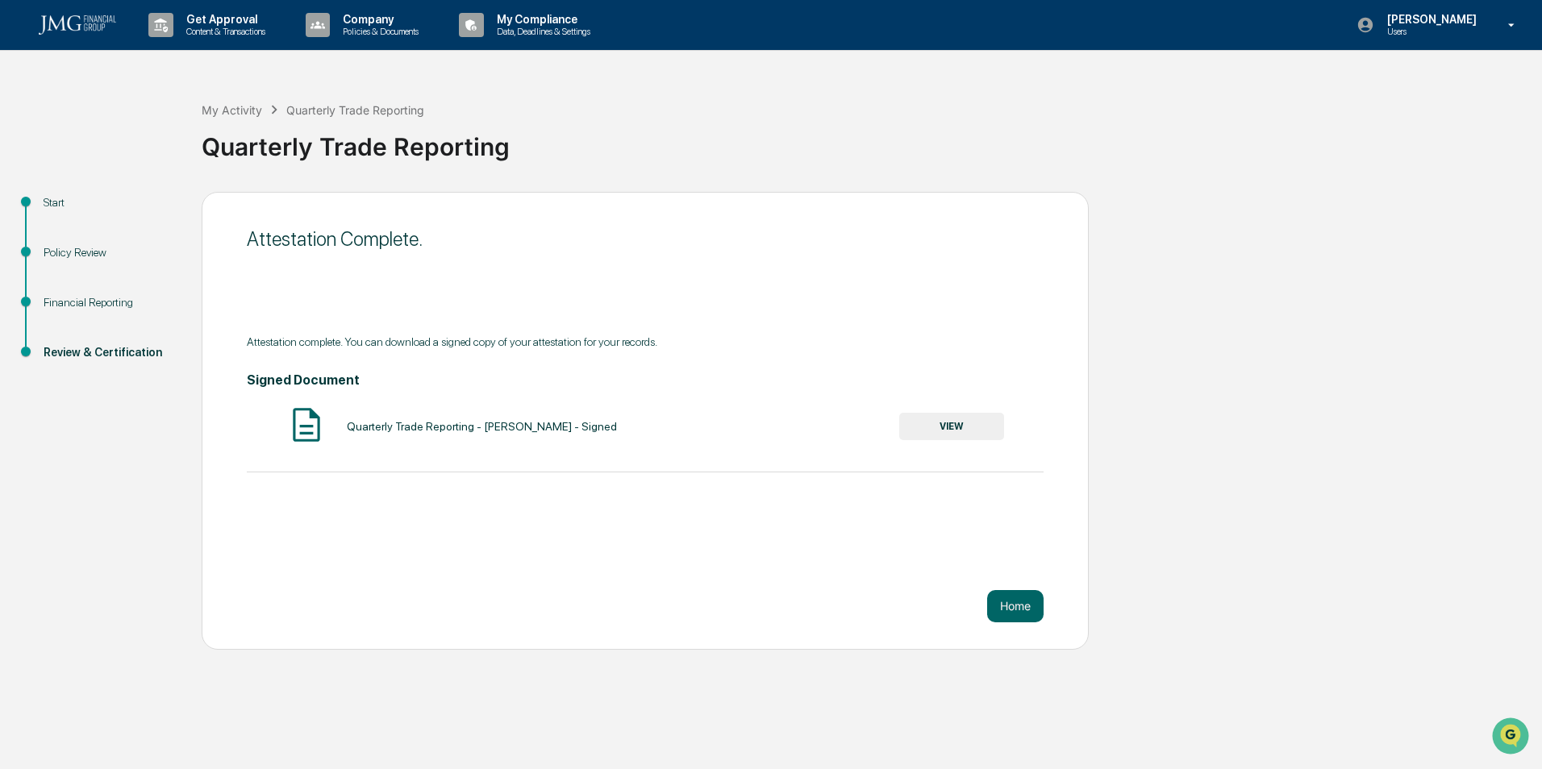
click at [1014, 611] on button "Home" at bounding box center [1015, 606] width 56 height 32
